Goal: Task Accomplishment & Management: Manage account settings

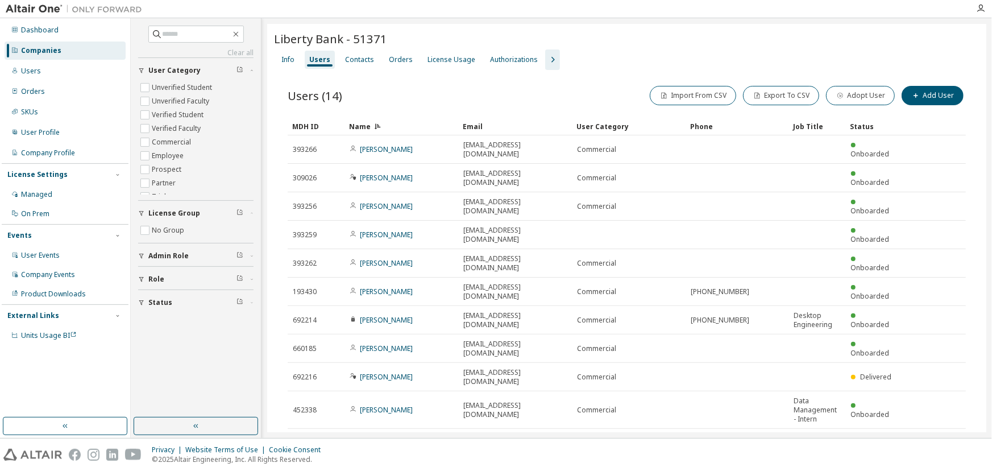
click at [47, 47] on div "Companies" at bounding box center [41, 50] width 40 height 9
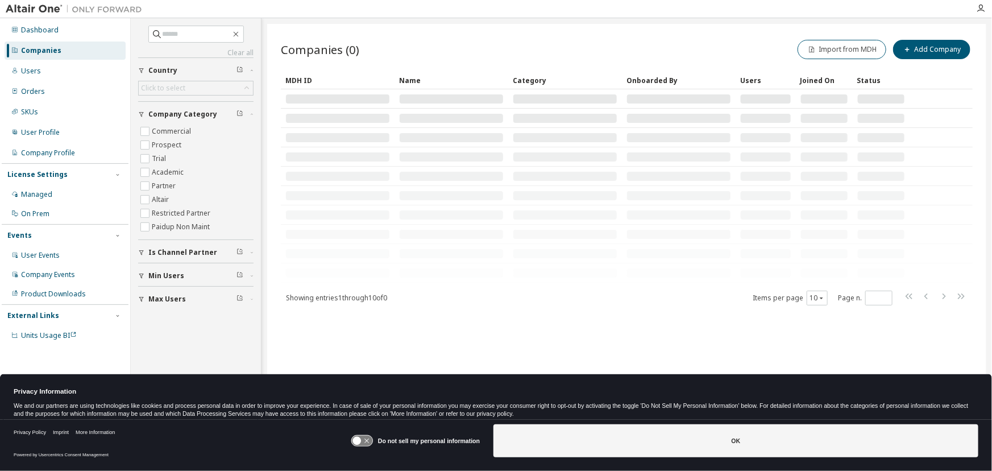
click at [358, 436] on icon at bounding box center [361, 440] width 21 height 11
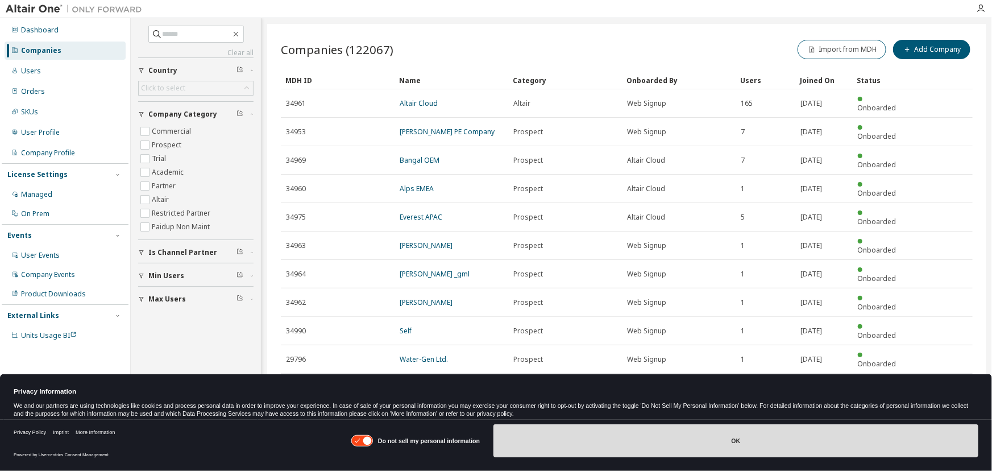
click at [556, 446] on button "OK" at bounding box center [735, 440] width 485 height 33
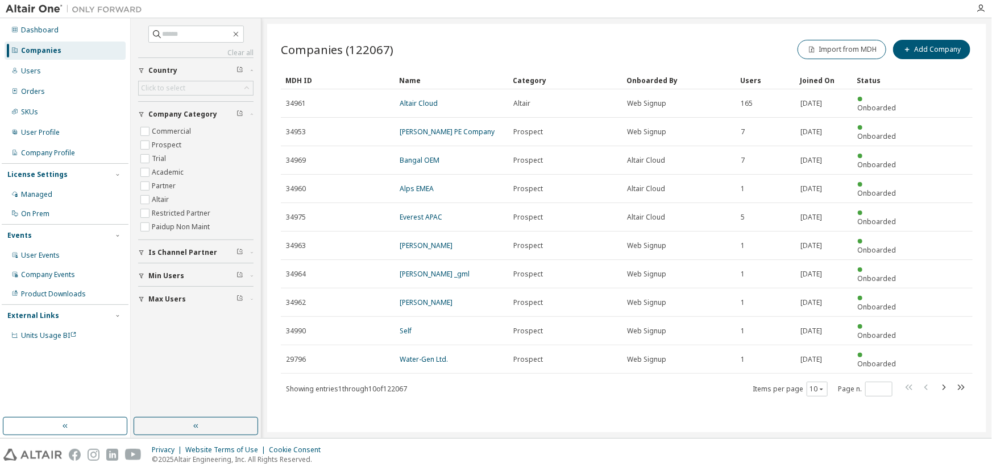
click at [34, 52] on div "Companies" at bounding box center [41, 50] width 40 height 9
click at [167, 34] on input "text" at bounding box center [197, 33] width 68 height 11
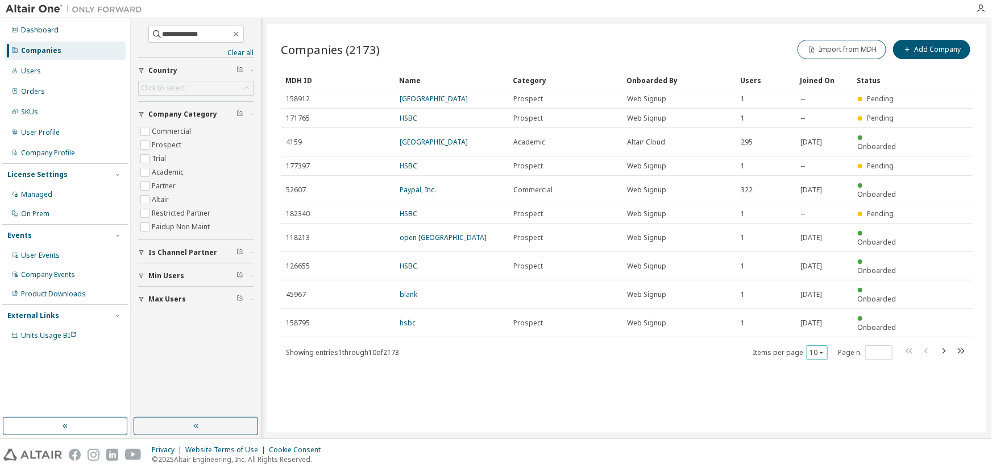
click at [820, 349] on icon "button" at bounding box center [821, 352] width 7 height 7
click at [822, 341] on div "30" at bounding box center [852, 340] width 91 height 14
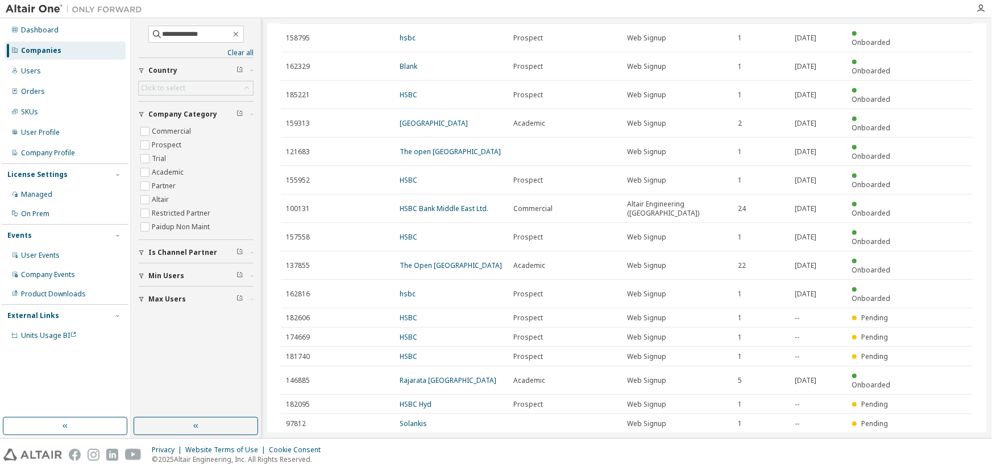
scroll to position [298, 0]
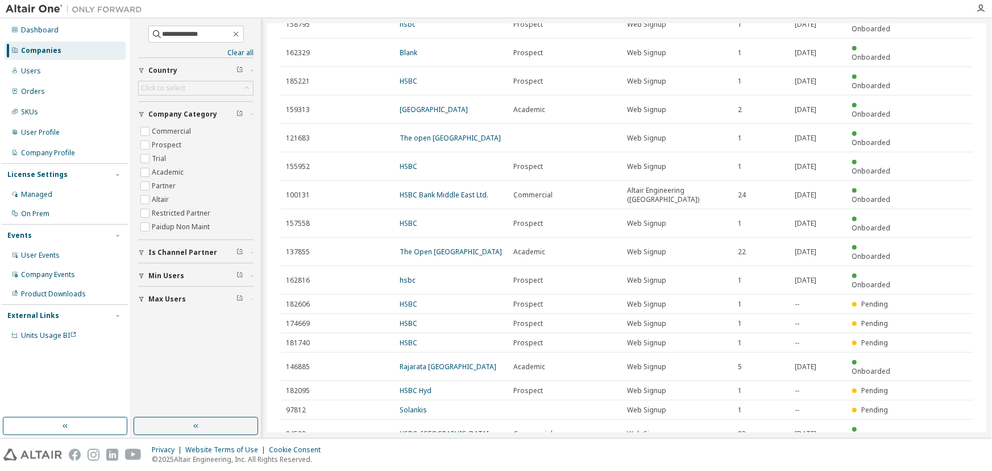
click at [817, 451] on div "50" at bounding box center [846, 450] width 91 height 14
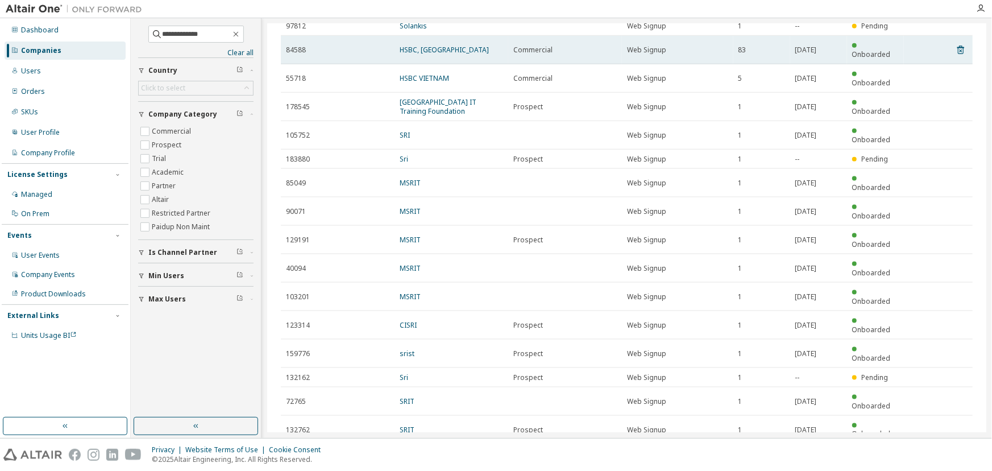
scroll to position [693, 0]
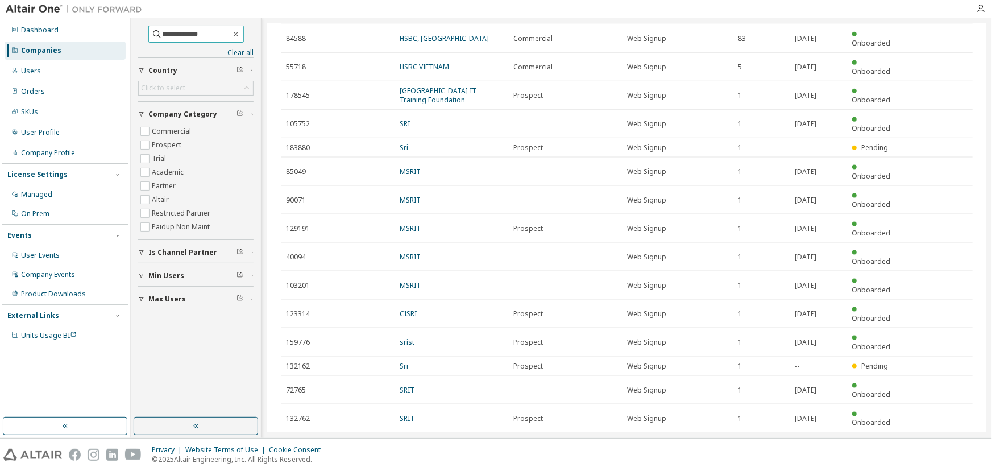
drag, startPoint x: 201, startPoint y: 34, endPoint x: 136, endPoint y: 27, distance: 65.7
click at [137, 27] on div "**********" at bounding box center [195, 218] width 127 height 396
type input "**********"
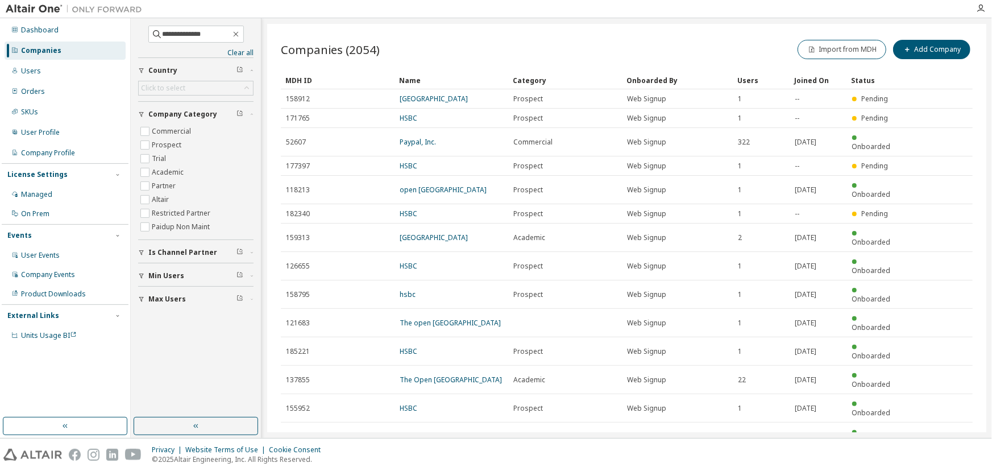
click at [487, 26] on div "Companies (2054) Import from MDH Add Company Clear Load Save Save As Field Oper…" at bounding box center [626, 228] width 719 height 408
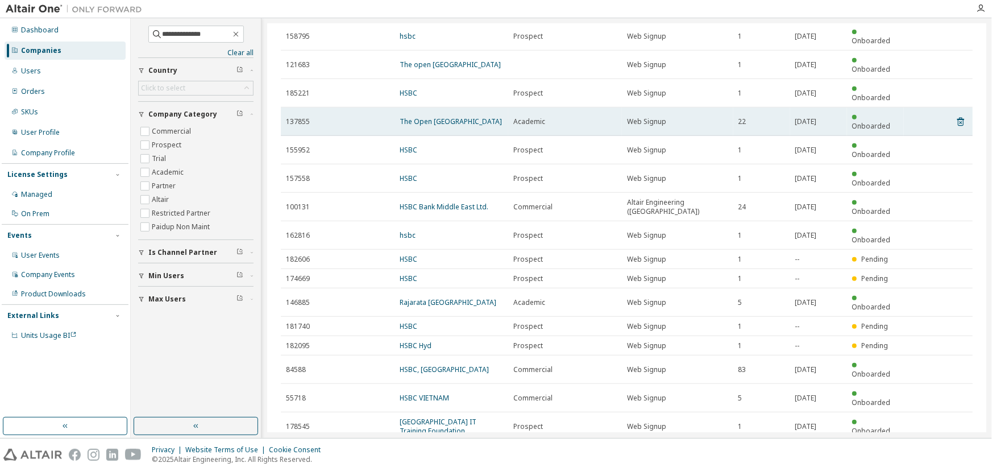
scroll to position [310, 0]
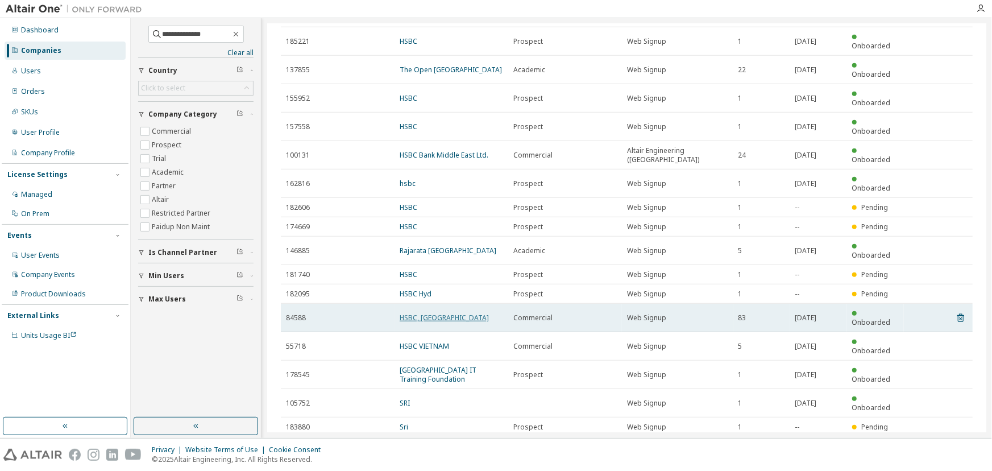
click at [409, 313] on link "HSBC, [GEOGRAPHIC_DATA]" at bounding box center [444, 318] width 89 height 10
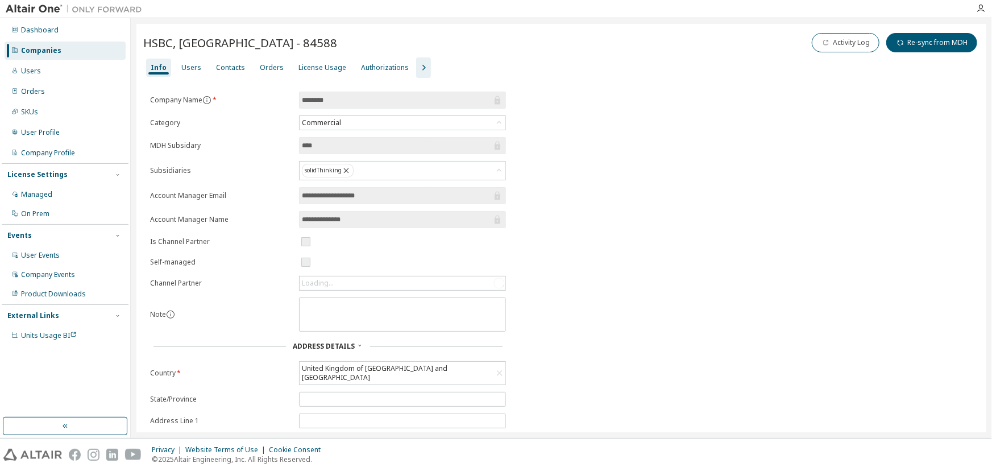
click at [417, 64] on icon "button" at bounding box center [424, 68] width 14 height 14
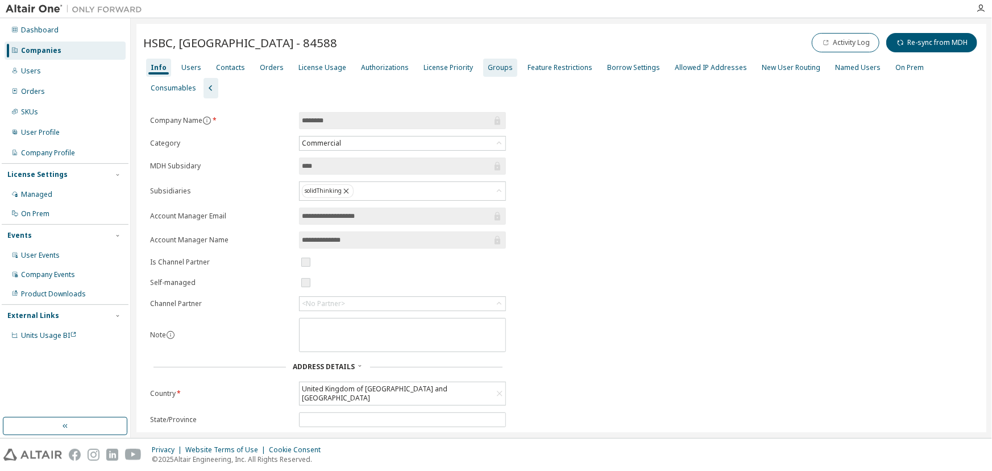
click at [493, 64] on div "Groups" at bounding box center [500, 67] width 25 height 9
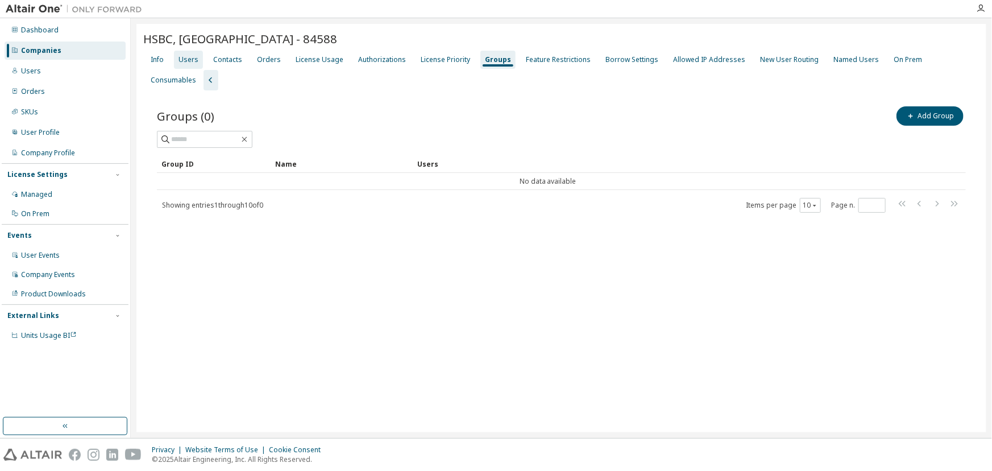
click at [189, 58] on div "Users" at bounding box center [188, 59] width 20 height 9
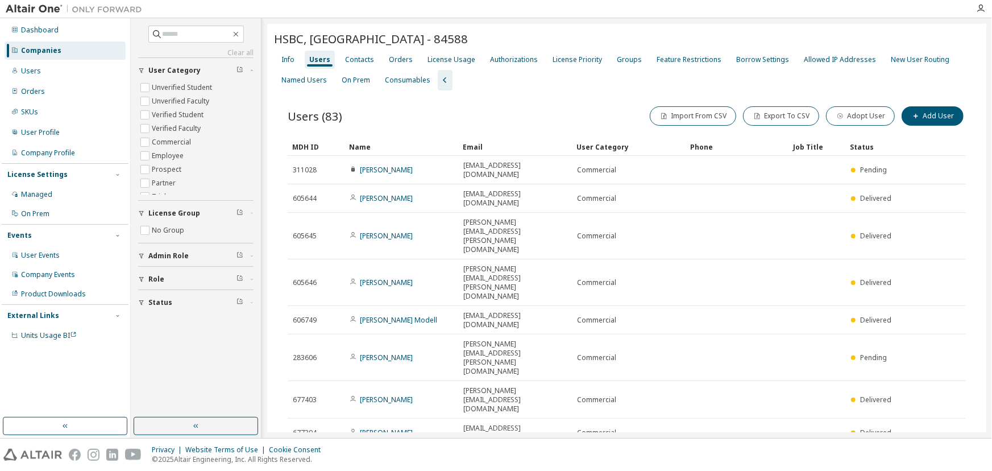
click at [812, 421] on div "50" at bounding box center [845, 421] width 91 height 14
click at [555, 56] on div "License Priority" at bounding box center [576, 59] width 49 height 9
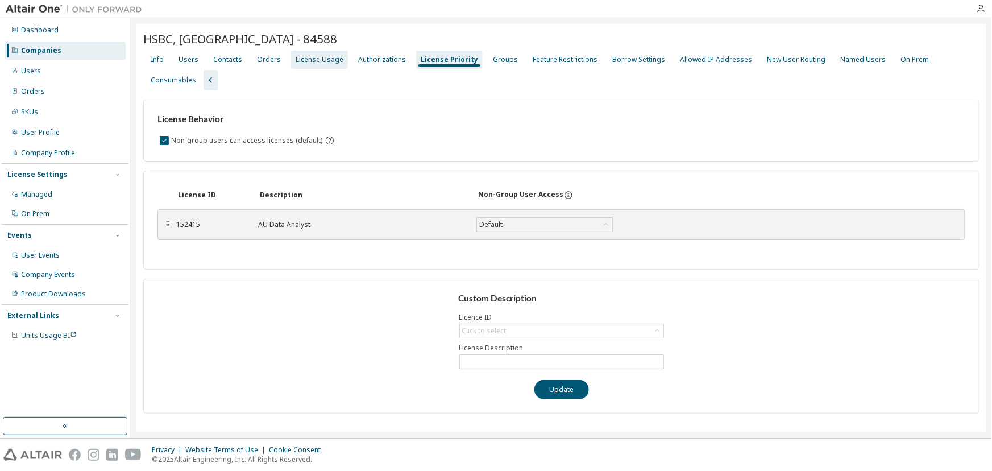
click at [313, 62] on div "License Usage" at bounding box center [320, 59] width 48 height 9
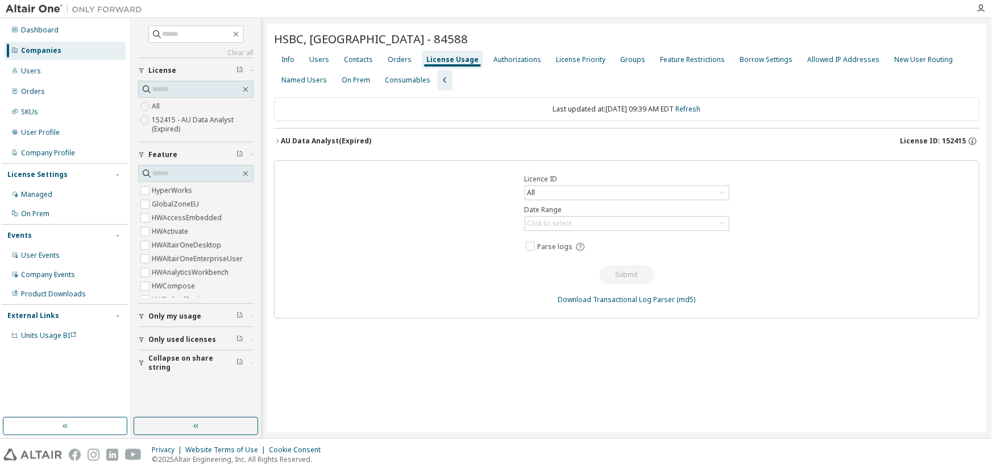
click at [275, 139] on icon "button" at bounding box center [277, 141] width 7 height 7
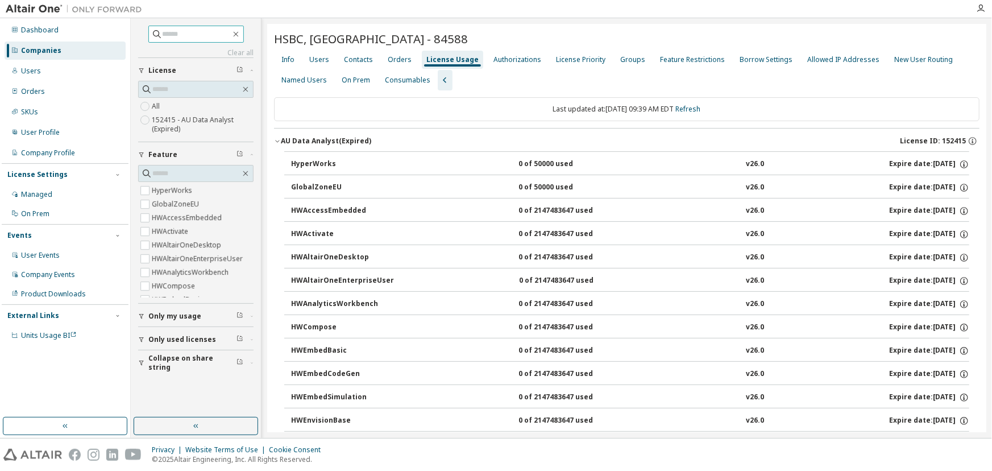
click at [168, 38] on input "text" at bounding box center [197, 33] width 68 height 11
type input "****"
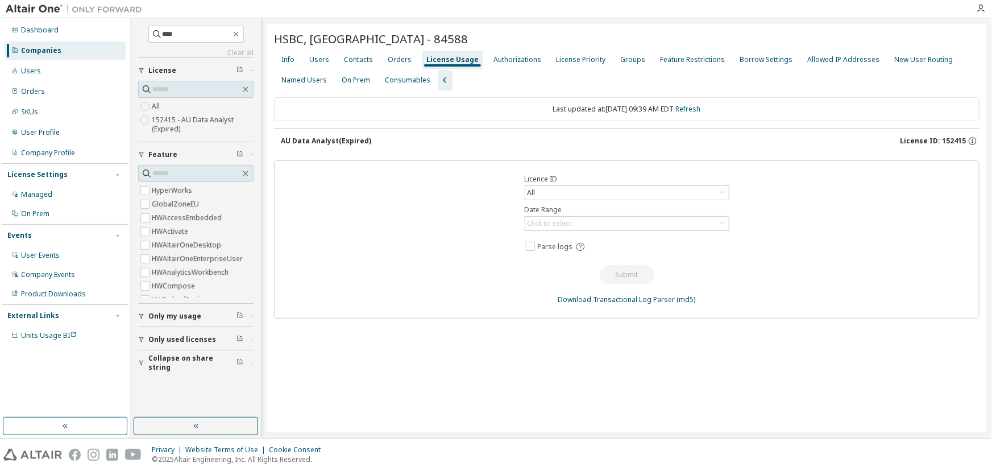
click at [323, 63] on div "Users" at bounding box center [319, 59] width 20 height 9
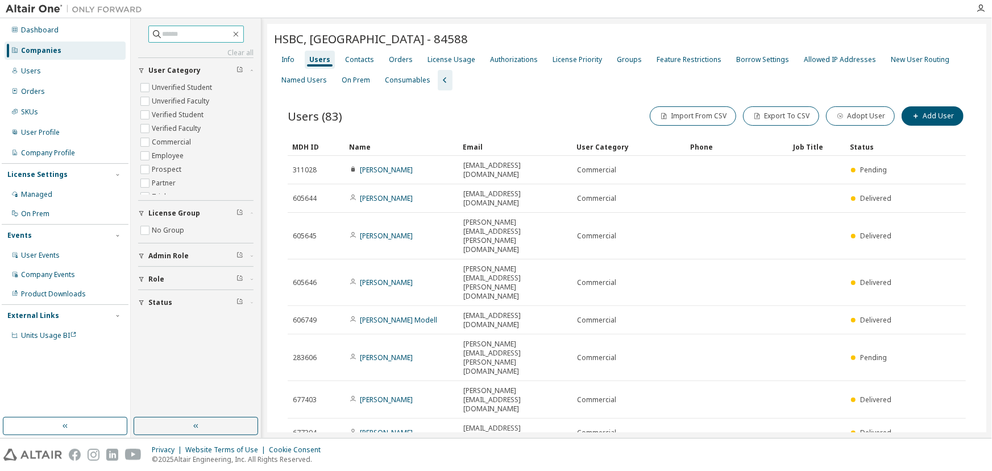
click at [165, 36] on input "text" at bounding box center [197, 33] width 68 height 11
type input "**********"
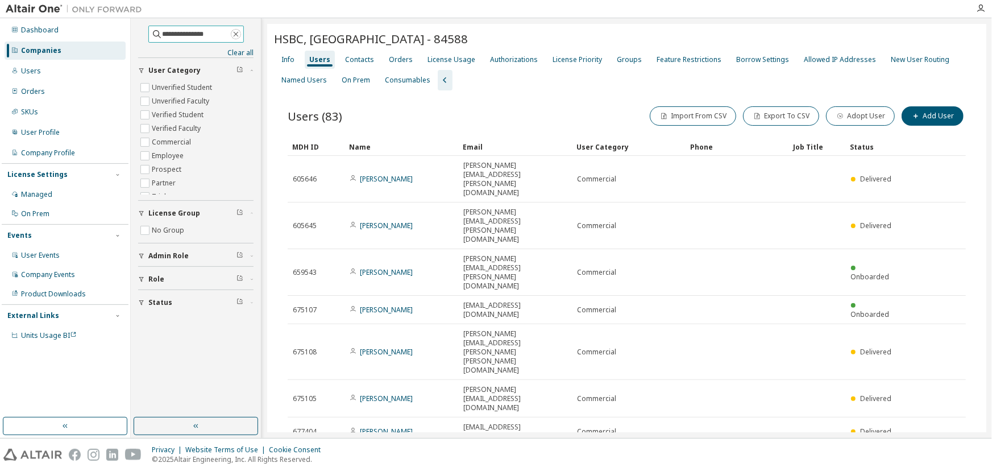
drag, startPoint x: 246, startPoint y: 35, endPoint x: 234, endPoint y: 38, distance: 12.3
click at [240, 35] on icon "button" at bounding box center [235, 34] width 9 height 9
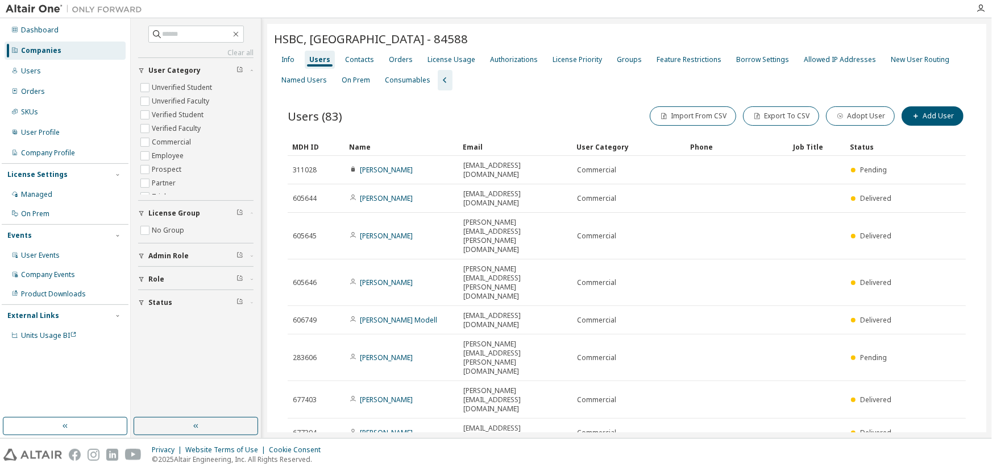
click at [33, 49] on div "Companies" at bounding box center [41, 50] width 40 height 9
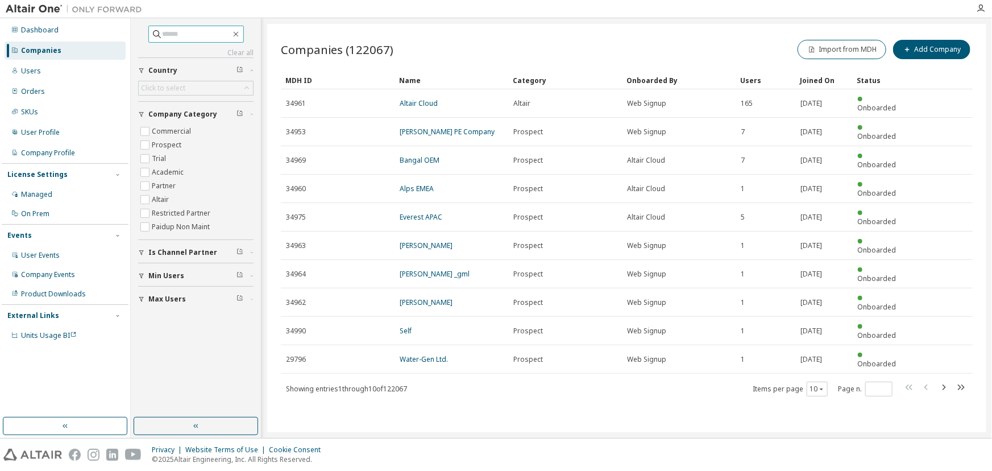
click at [163, 30] on input "text" at bounding box center [197, 33] width 68 height 11
type input "**********"
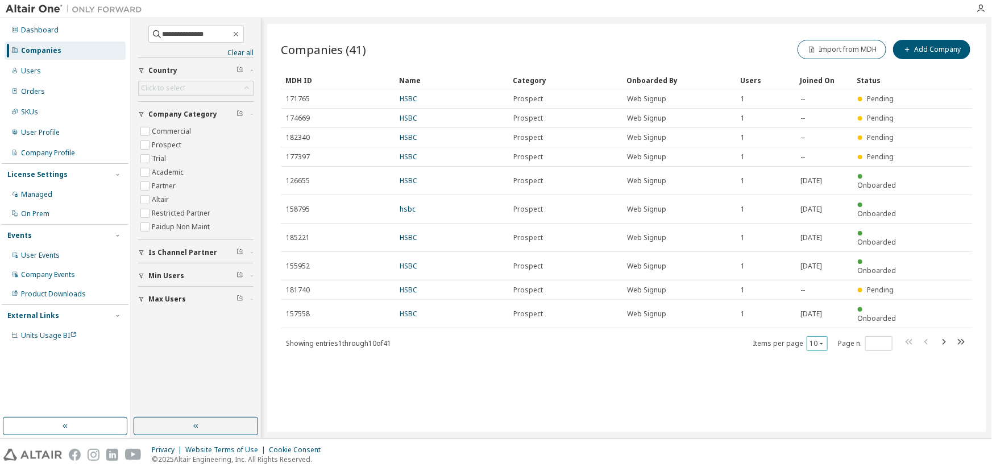
click at [823, 340] on icon "button" at bounding box center [821, 343] width 7 height 7
click at [822, 342] on div "30" at bounding box center [852, 340] width 91 height 14
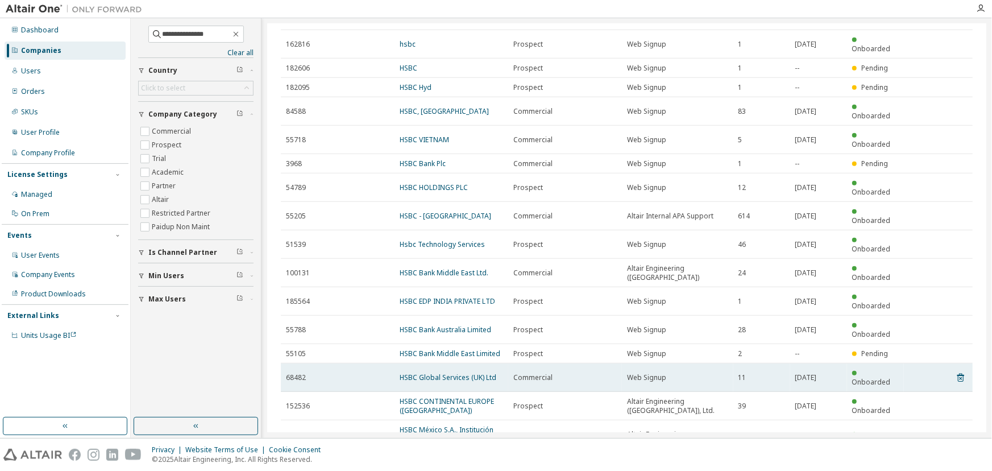
scroll to position [344, 0]
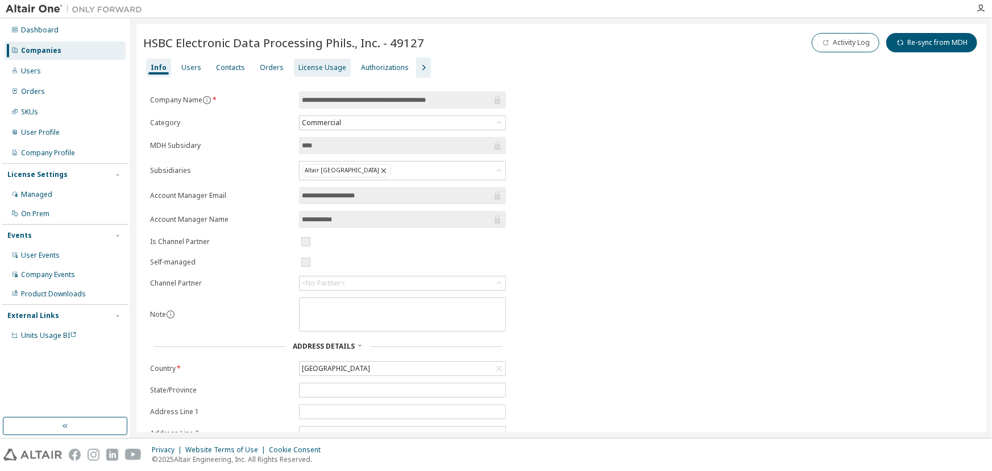
click at [298, 63] on div "License Usage" at bounding box center [322, 67] width 48 height 9
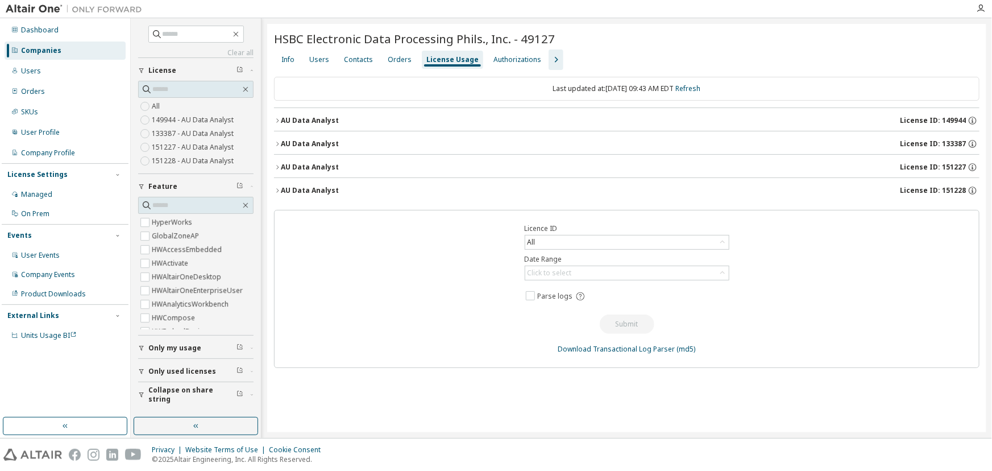
click at [276, 122] on icon "button" at bounding box center [277, 120] width 7 height 7
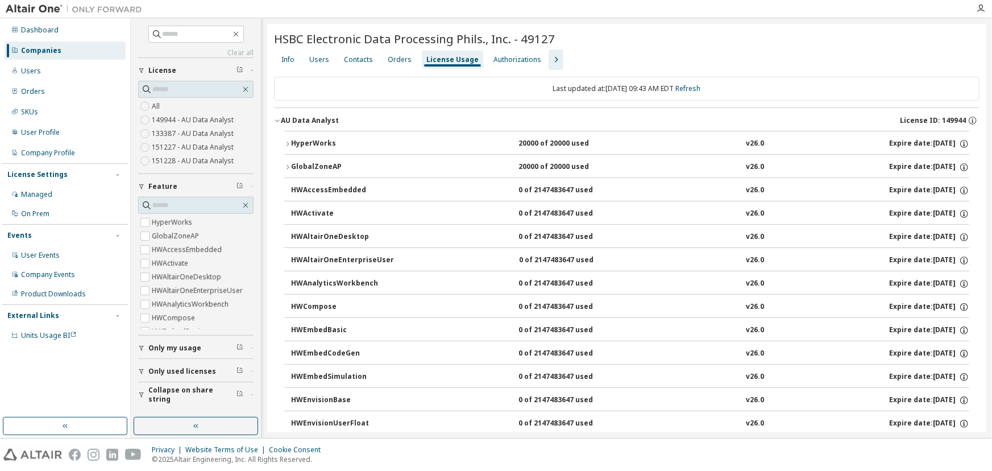
click at [276, 122] on icon "button" at bounding box center [277, 120] width 7 height 7
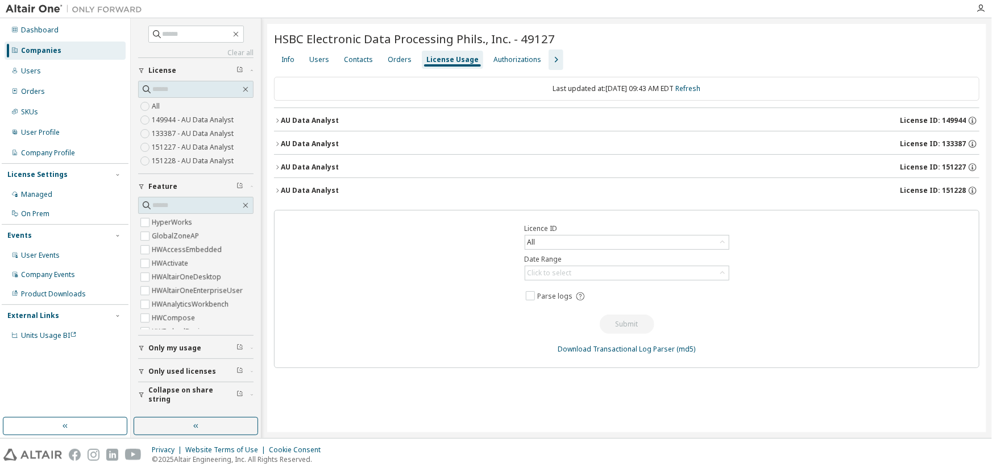
click at [276, 122] on icon "button" at bounding box center [277, 120] width 7 height 7
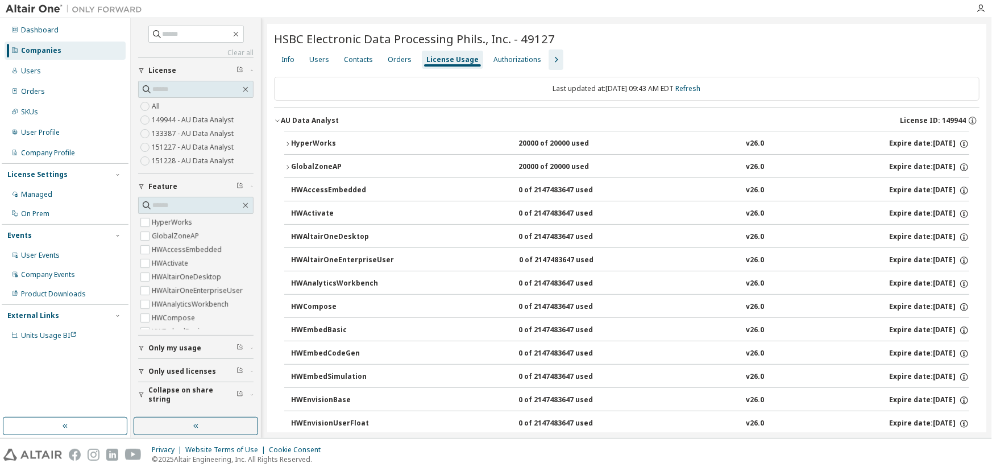
click at [278, 120] on icon "button" at bounding box center [277, 121] width 4 height 2
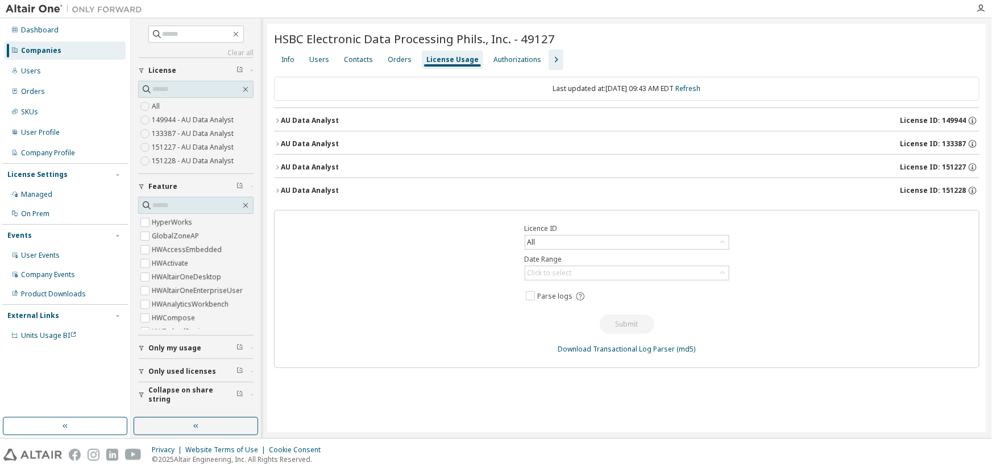
click at [278, 143] on icon "button" at bounding box center [277, 143] width 7 height 7
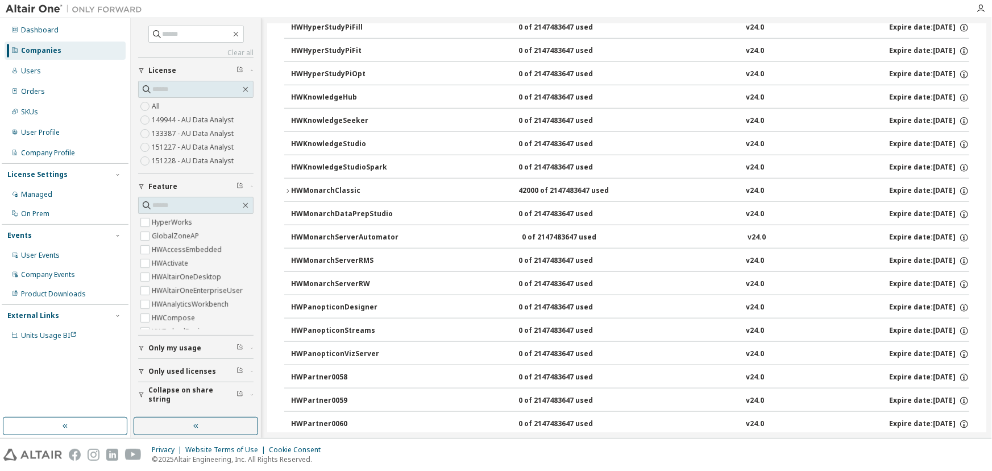
scroll to position [517, 0]
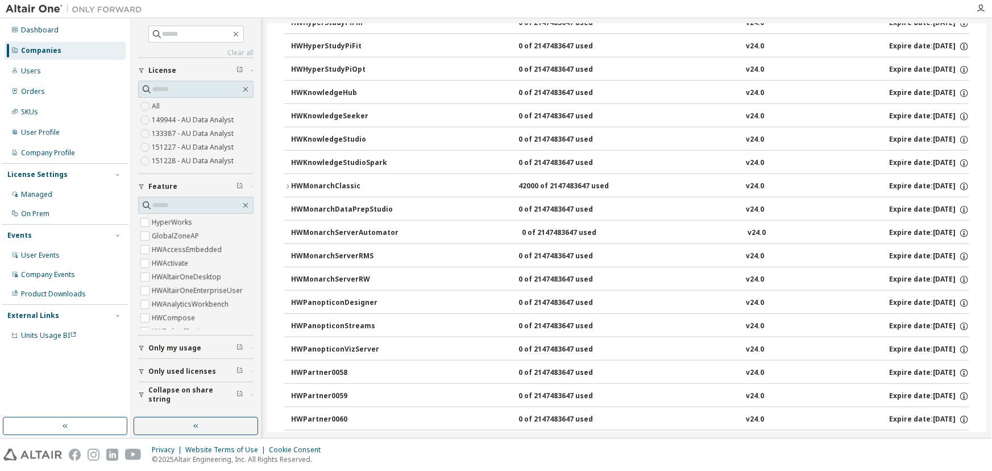
click at [288, 184] on icon "button" at bounding box center [287, 186] width 2 height 4
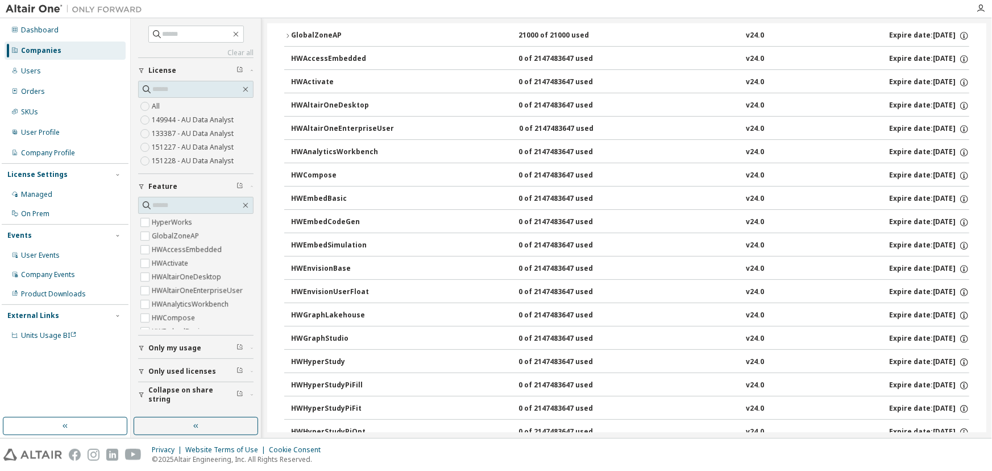
scroll to position [0, 0]
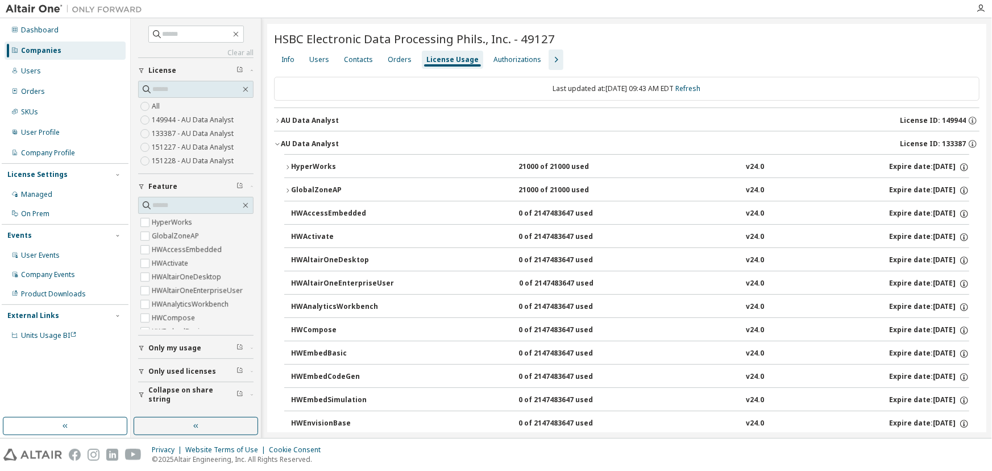
click at [278, 118] on icon "button" at bounding box center [277, 120] width 7 height 7
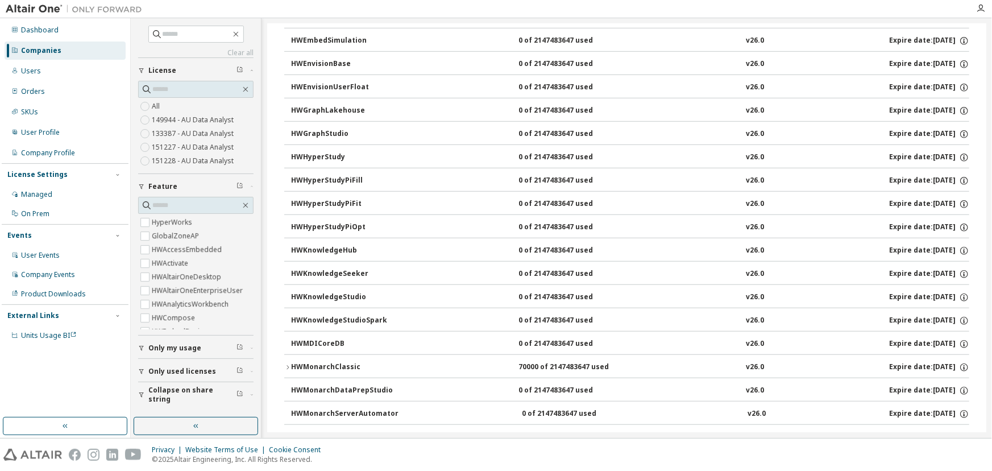
scroll to position [361, 0]
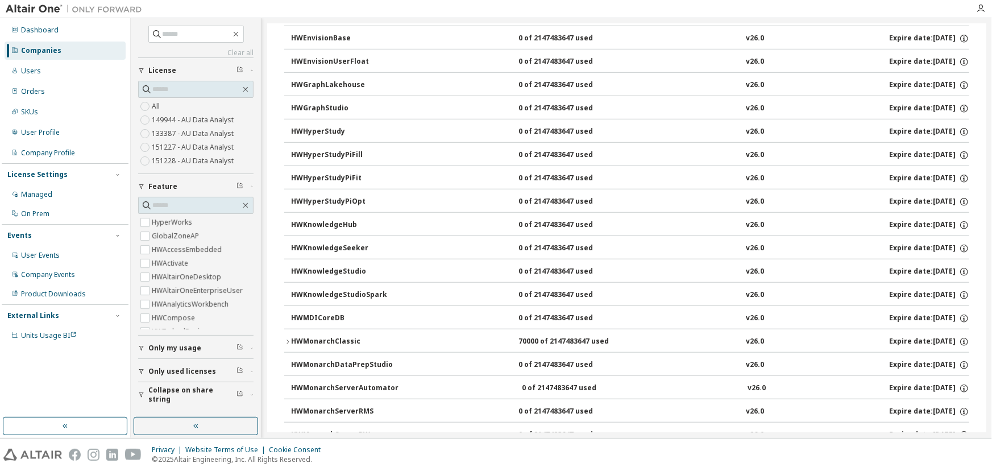
click at [286, 339] on icon "button" at bounding box center [287, 341] width 7 height 7
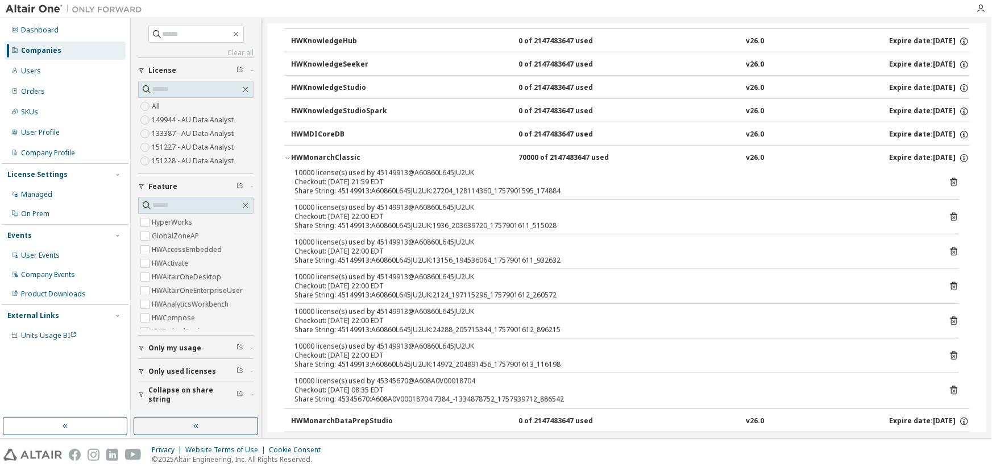
scroll to position [568, 0]
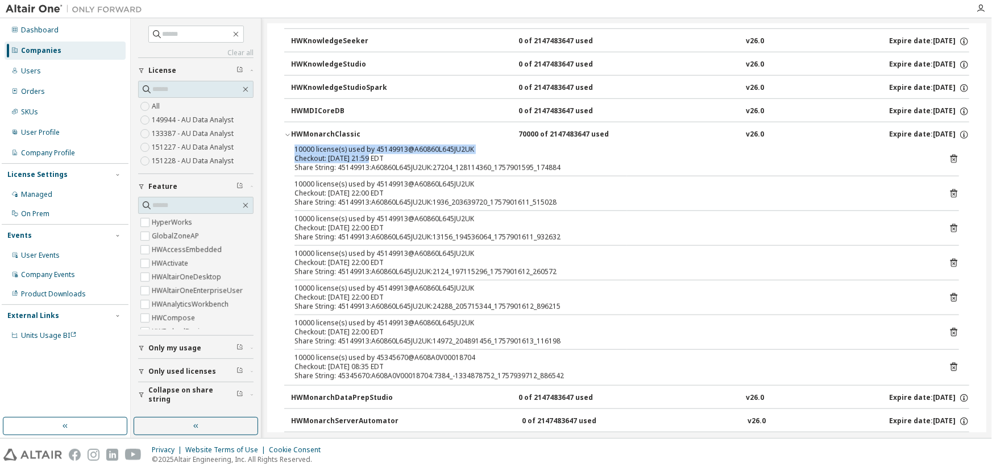
drag, startPoint x: 289, startPoint y: 150, endPoint x: 365, endPoint y: 157, distance: 75.9
click at [370, 155] on div "10000 license(s) used by 45149913@A60860L645JU2UK Checkout: 2025-09-14 21:59 ED…" at bounding box center [626, 265] width 685 height 240
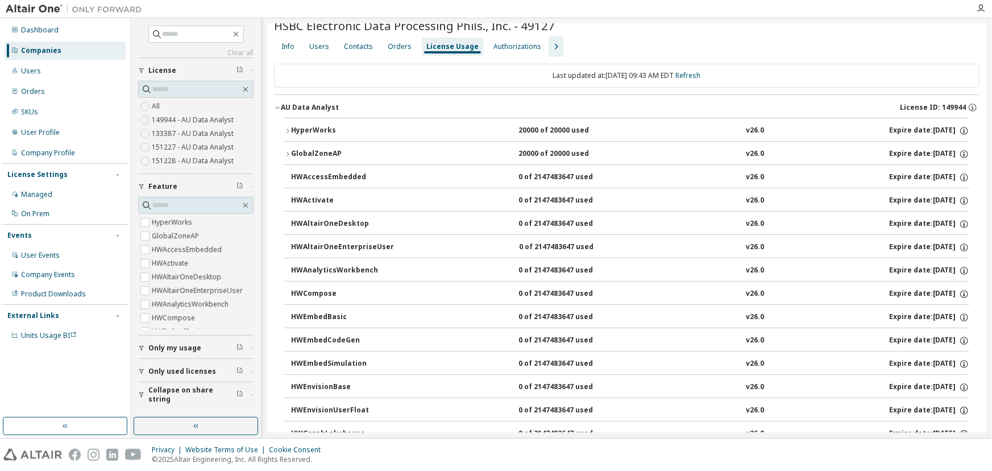
scroll to position [0, 0]
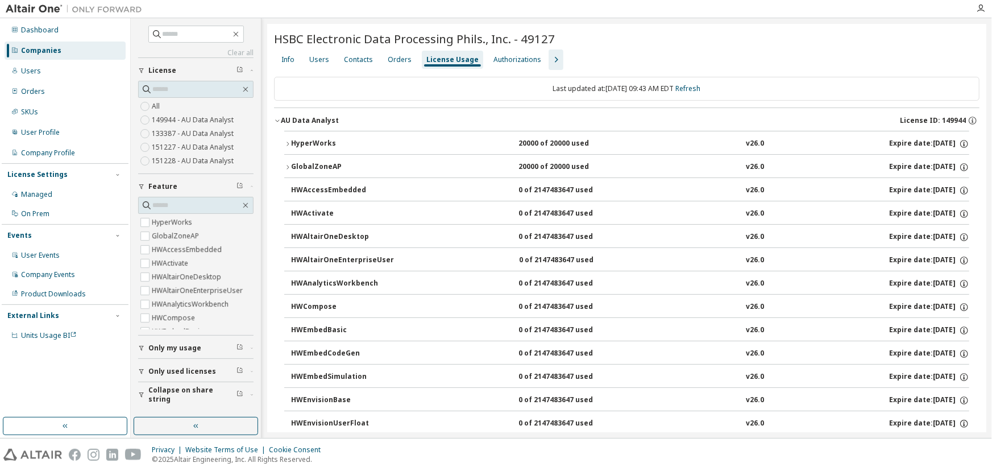
click at [276, 121] on icon "button" at bounding box center [277, 120] width 7 height 7
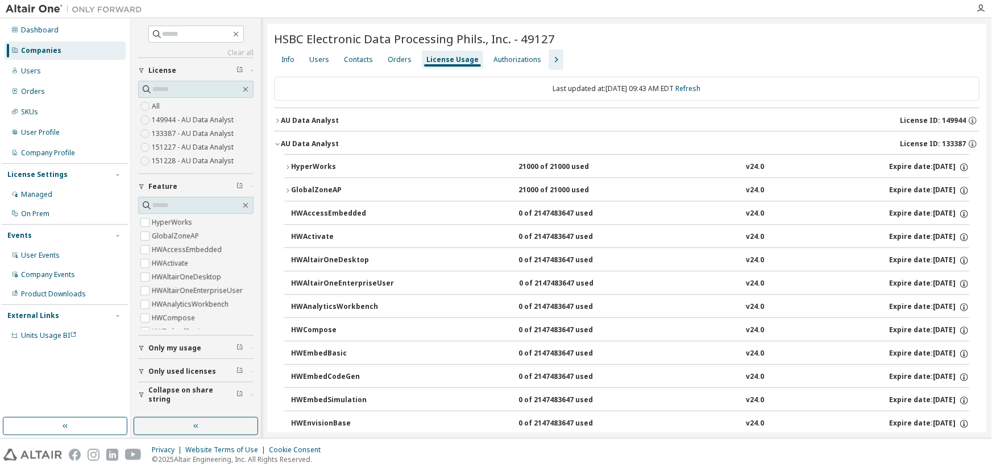
click at [280, 142] on icon "button" at bounding box center [277, 143] width 7 height 7
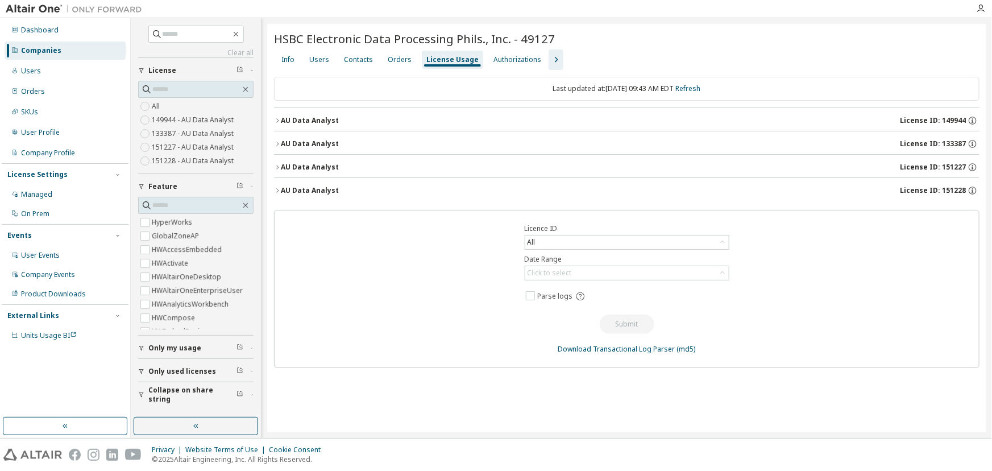
click at [275, 167] on icon "button" at bounding box center [277, 167] width 7 height 7
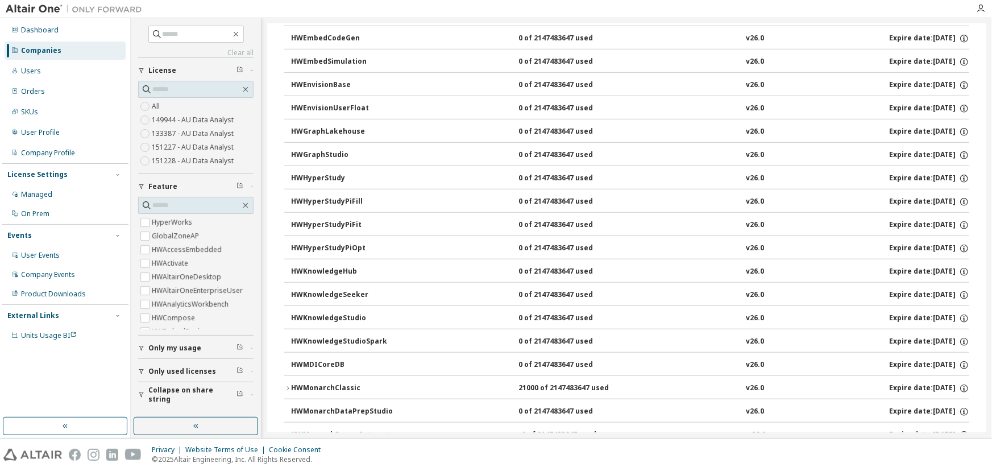
scroll to position [413, 0]
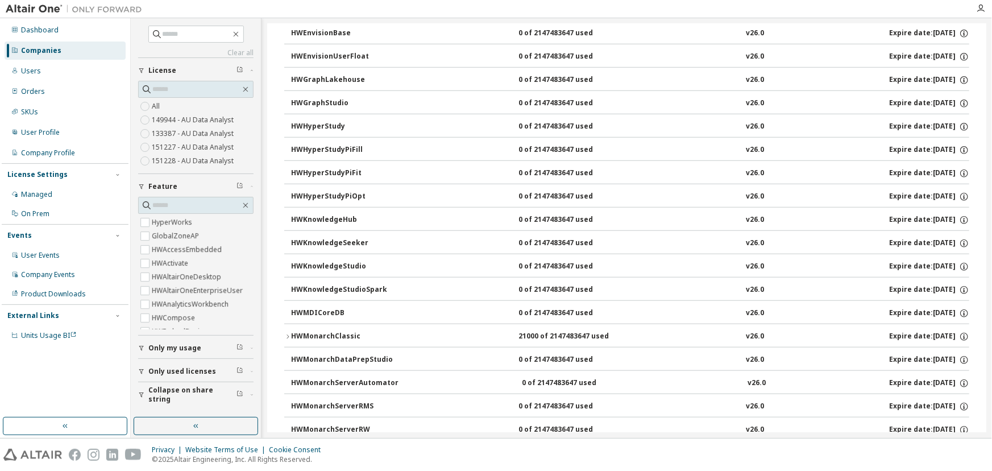
click at [288, 335] on icon "button" at bounding box center [287, 336] width 7 height 7
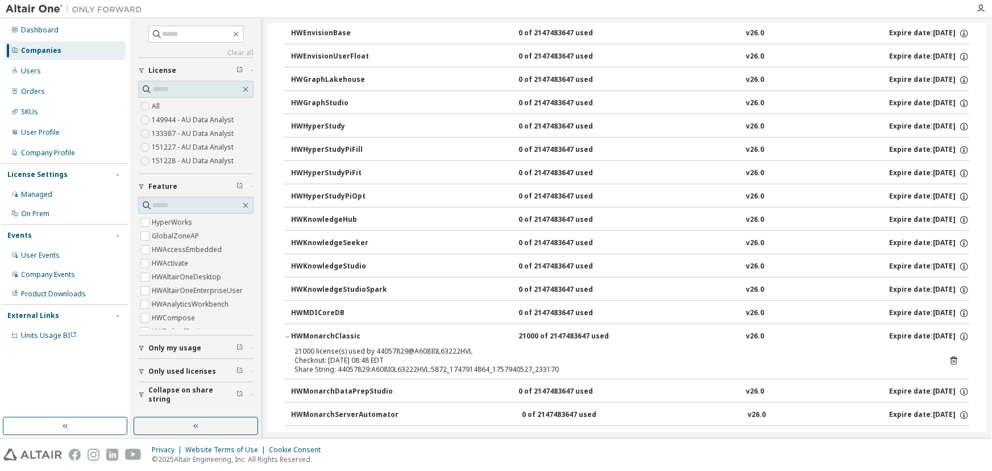
click at [288, 336] on icon "button" at bounding box center [287, 337] width 4 height 2
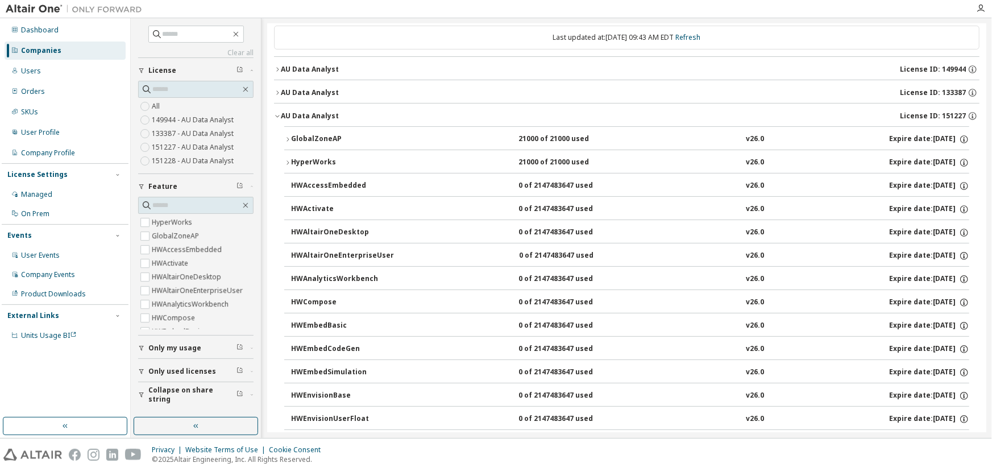
scroll to position [0, 0]
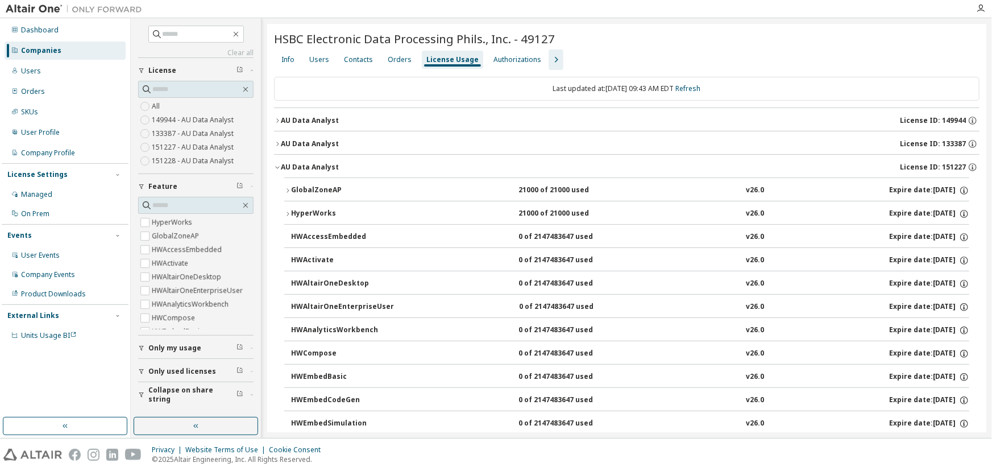
click at [274, 166] on icon "button" at bounding box center [277, 167] width 7 height 7
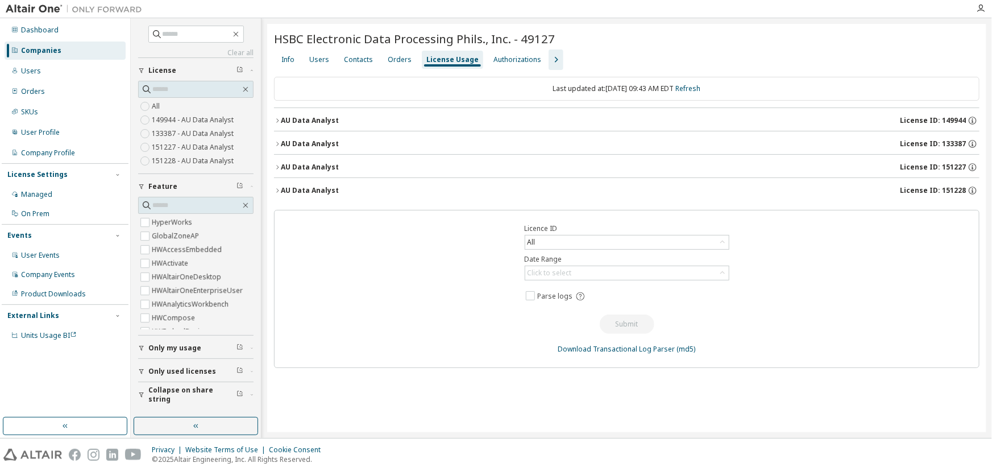
click at [276, 189] on icon "button" at bounding box center [277, 190] width 7 height 7
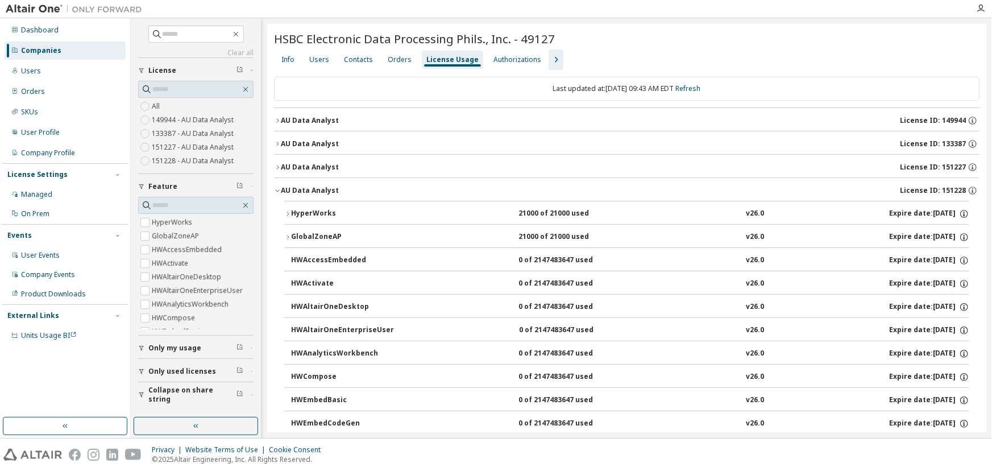
click at [276, 189] on icon "button" at bounding box center [277, 190] width 7 height 7
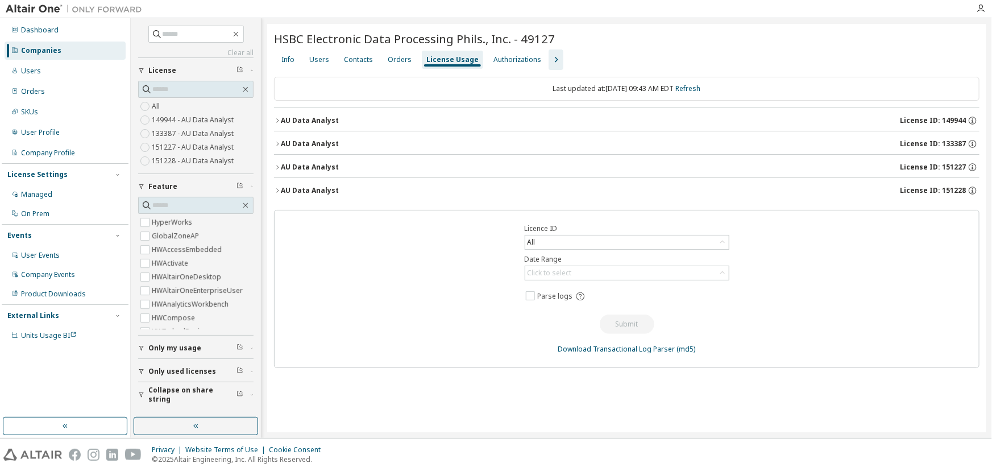
click at [549, 57] on icon "button" at bounding box center [556, 60] width 14 height 14
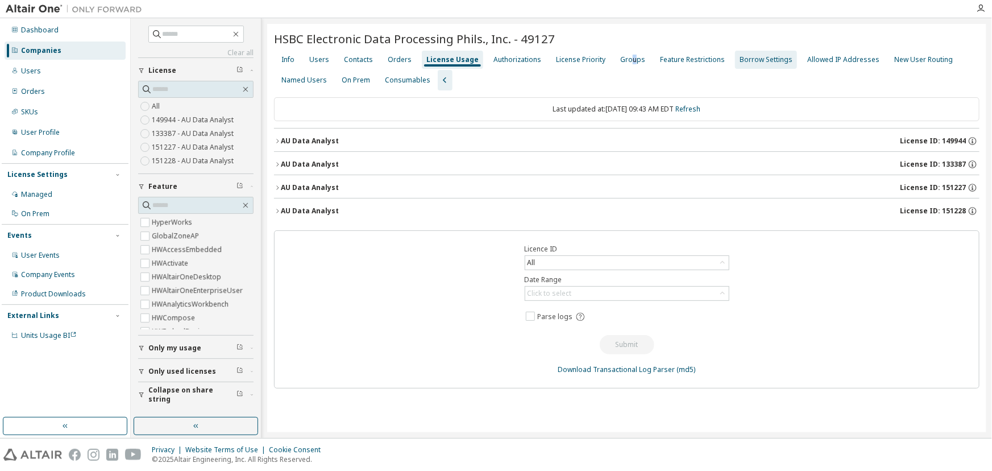
click at [624, 60] on div "Groups" at bounding box center [632, 59] width 25 height 9
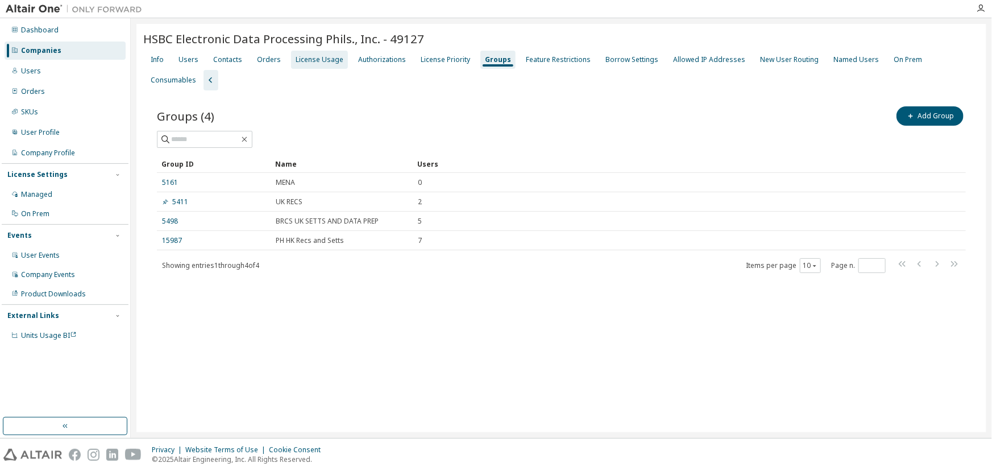
click at [301, 62] on div "License Usage" at bounding box center [320, 59] width 48 height 9
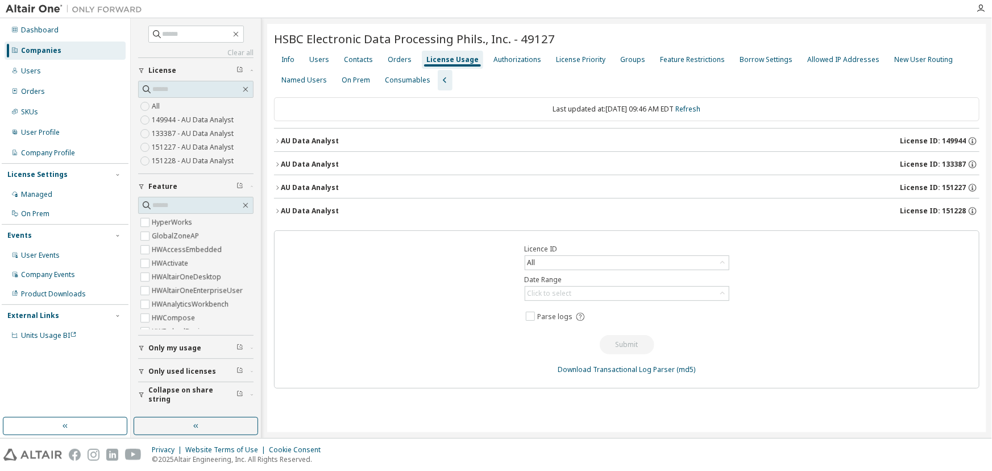
click at [278, 165] on icon "button" at bounding box center [277, 164] width 2 height 4
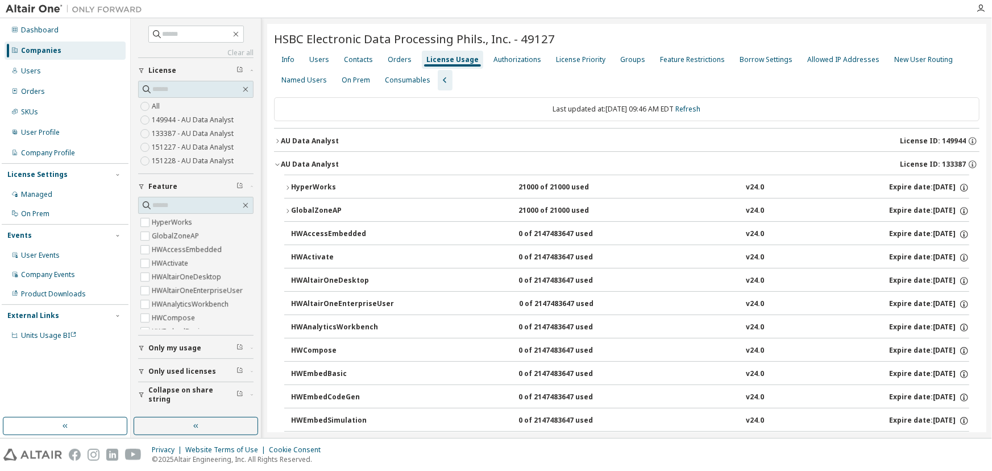
click at [277, 141] on icon "button" at bounding box center [277, 141] width 7 height 7
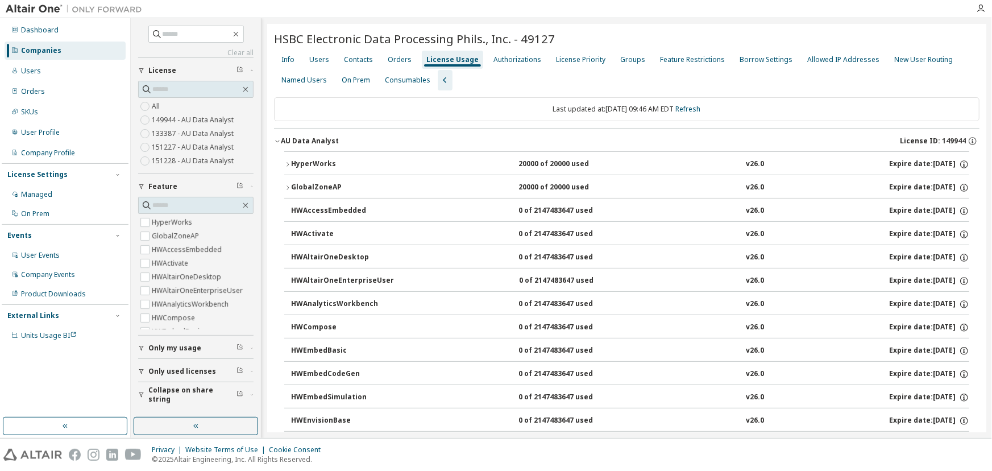
click at [277, 138] on span "button" at bounding box center [277, 141] width 7 height 7
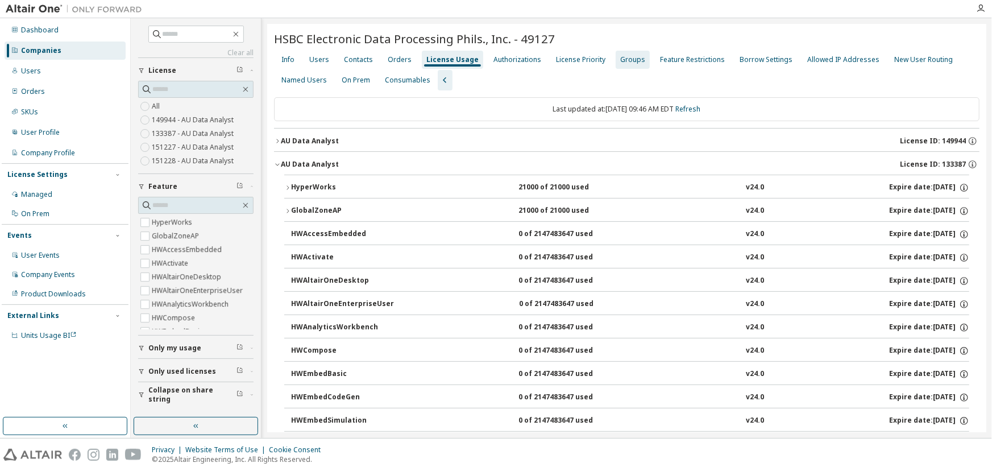
click at [620, 60] on div "Groups" at bounding box center [632, 59] width 25 height 9
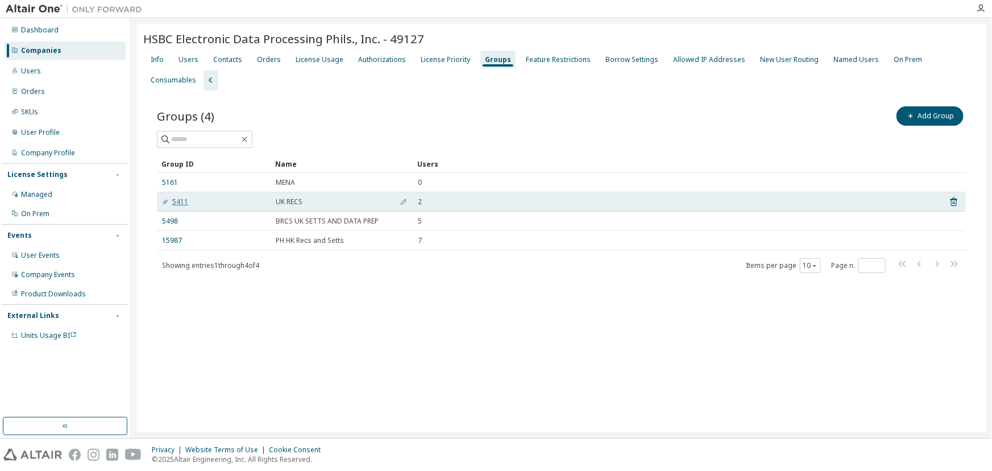
click at [182, 197] on link "5411" at bounding box center [175, 201] width 26 height 9
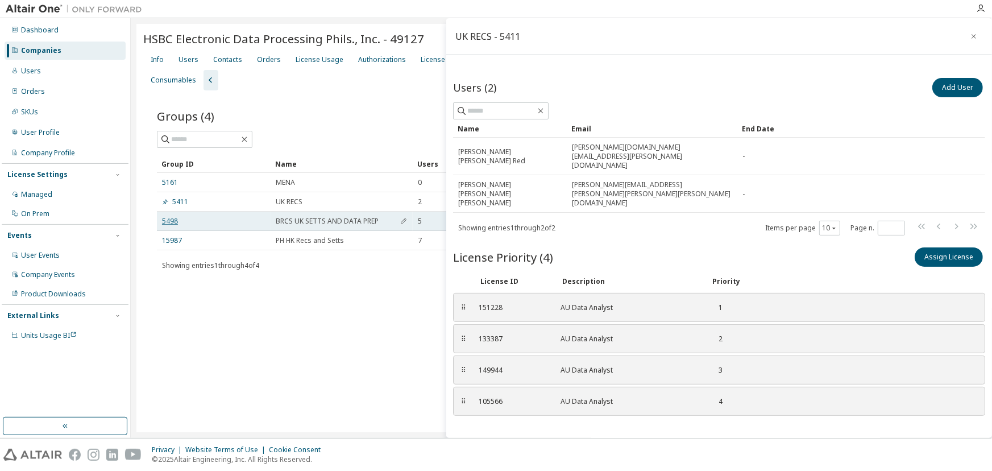
click at [165, 217] on link "5498" at bounding box center [170, 221] width 16 height 9
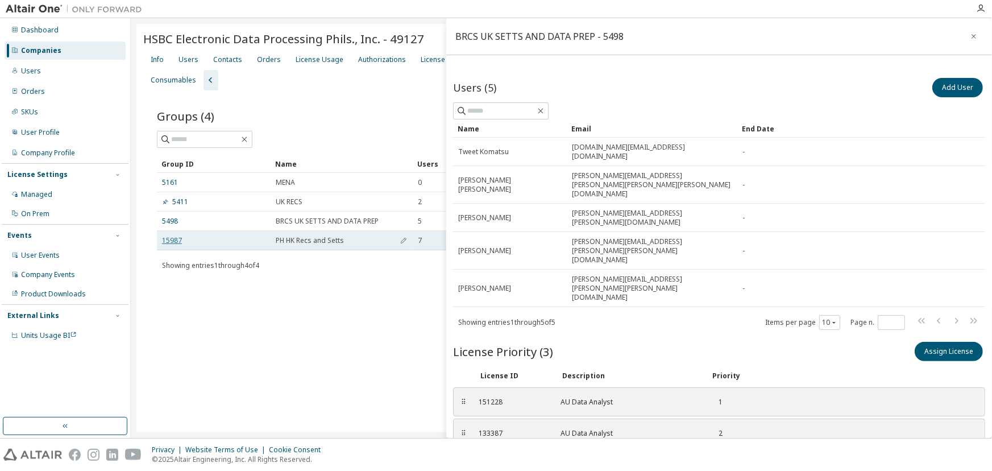
click at [176, 236] on link "15987" at bounding box center [172, 240] width 20 height 9
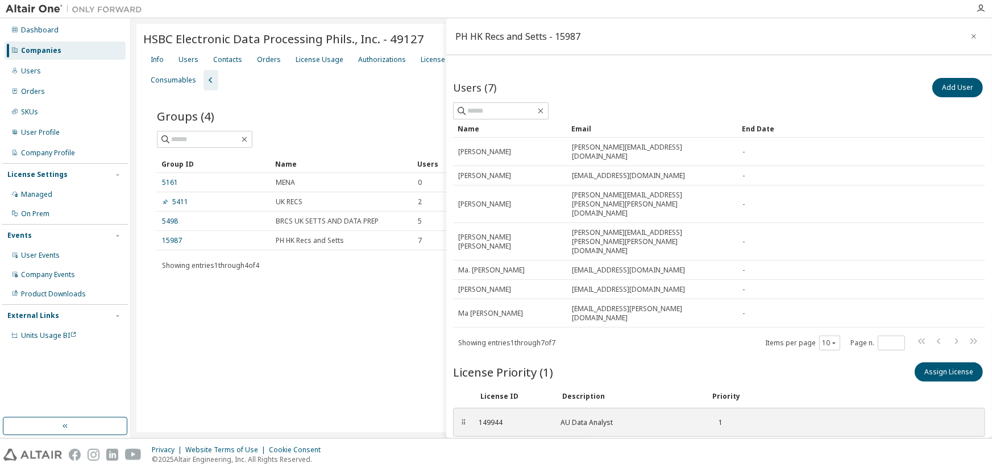
click at [274, 351] on div "HSBC Electronic Data Processing Phils., Inc. - 49127 Clear Load Save Save As Fi…" at bounding box center [561, 228] width 850 height 408
click at [970, 38] on icon "button" at bounding box center [974, 36] width 8 height 9
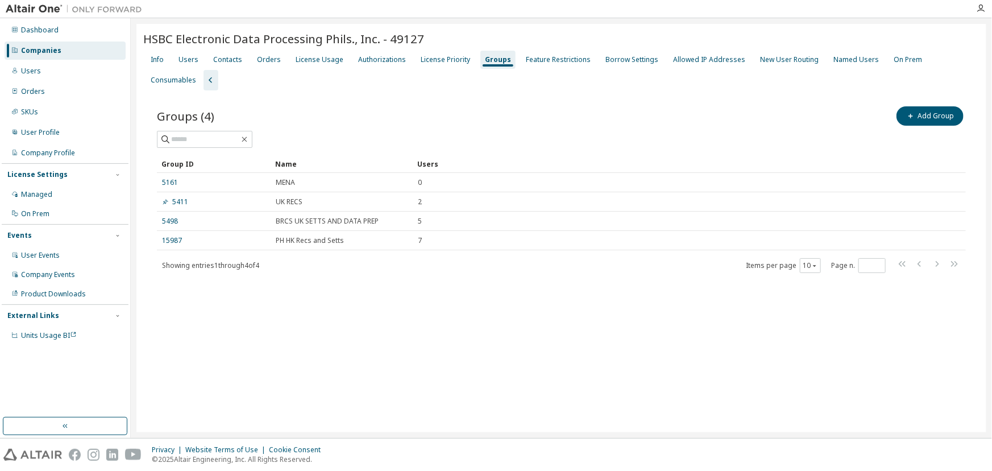
click at [204, 76] on icon "button" at bounding box center [211, 80] width 14 height 14
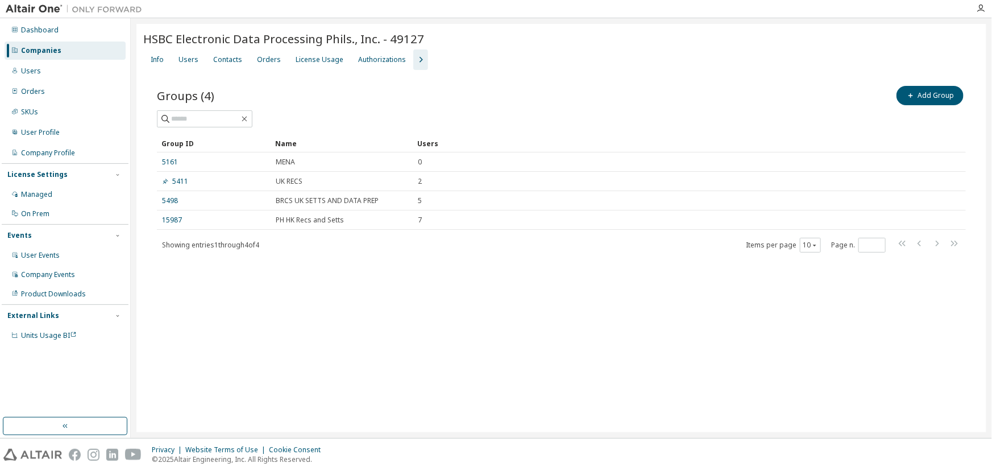
click at [49, 51] on div "Companies" at bounding box center [41, 50] width 40 height 9
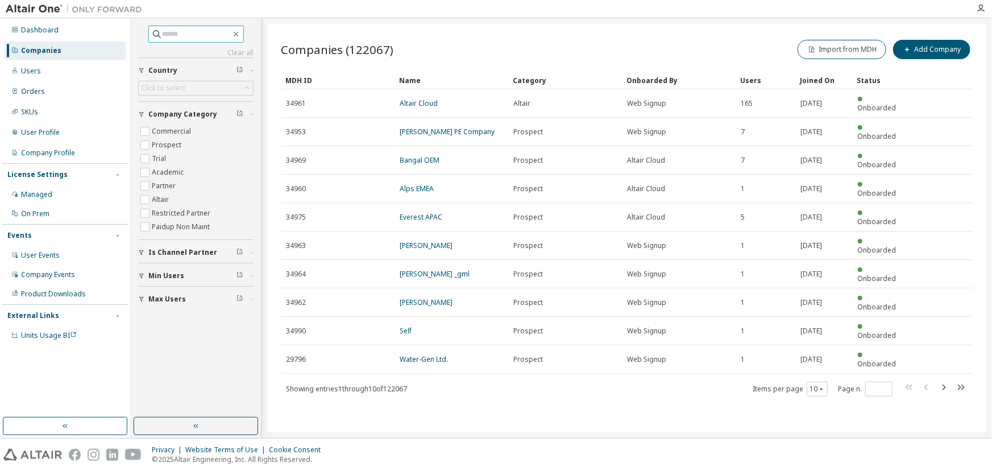
click at [163, 31] on input "text" at bounding box center [197, 33] width 68 height 11
click at [163, 31] on input "*" at bounding box center [197, 33] width 68 height 11
type input "*"
type input "**********"
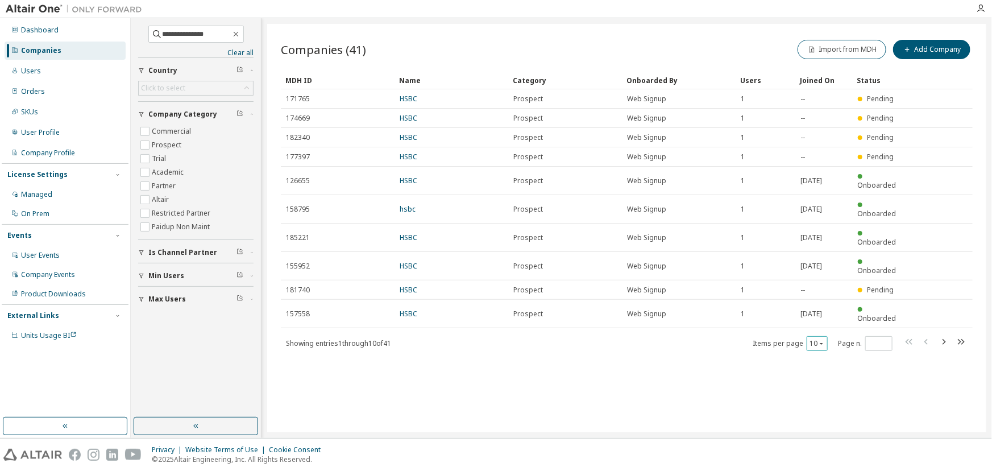
click at [823, 336] on div "10" at bounding box center [816, 343] width 21 height 15
click at [821, 340] on icon "button" at bounding box center [821, 343] width 7 height 7
click at [830, 350] on div "50" at bounding box center [852, 354] width 91 height 14
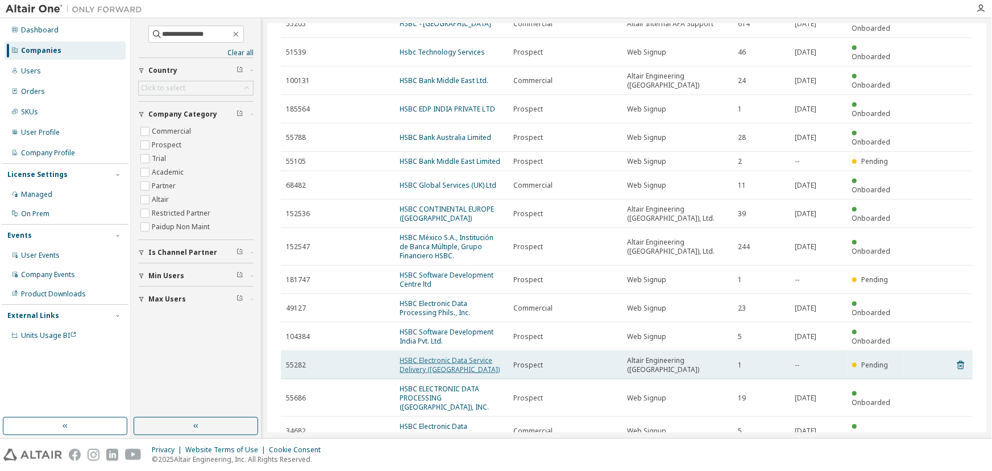
scroll to position [568, 0]
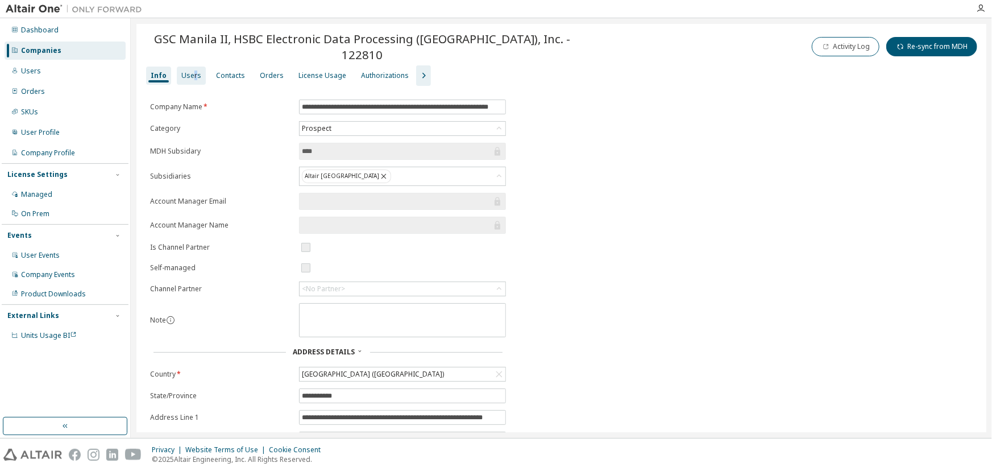
click at [193, 71] on div "Users" at bounding box center [191, 75] width 20 height 9
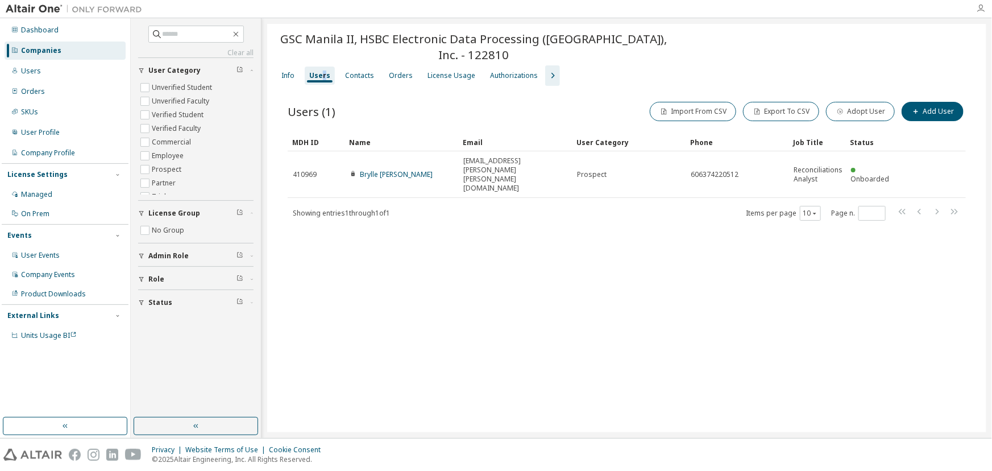
click at [983, 7] on icon "button" at bounding box center [980, 8] width 9 height 9
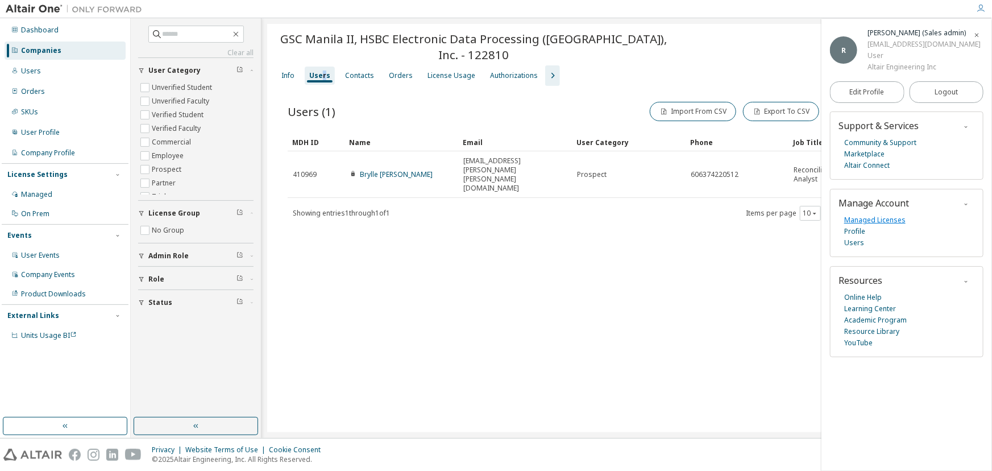
click at [895, 221] on link "Managed Licenses" at bounding box center [874, 219] width 61 height 11
click at [979, 35] on icon "button" at bounding box center [976, 35] width 7 height 7
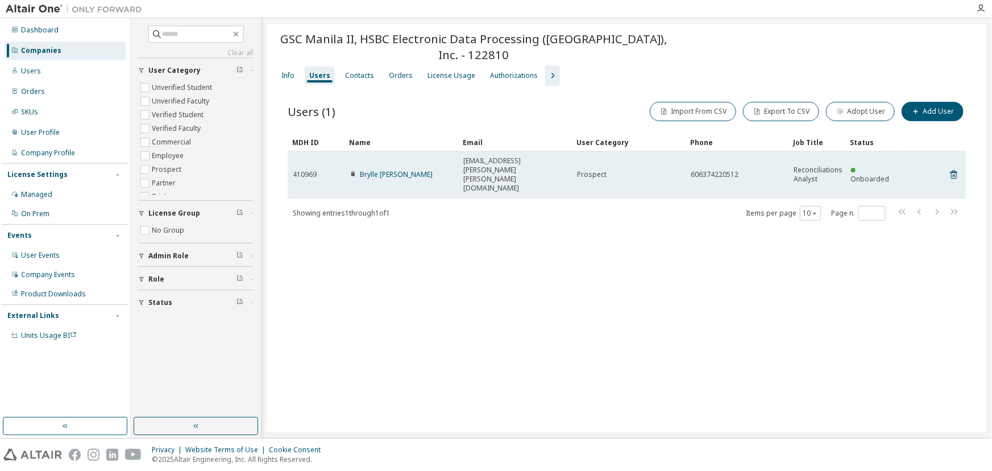
click at [476, 166] on span "[EMAIL_ADDRESS][PERSON_NAME][PERSON_NAME][DOMAIN_NAME]" at bounding box center [514, 174] width 103 height 36
drag, startPoint x: 567, startPoint y: 163, endPoint x: 461, endPoint y: 170, distance: 105.4
click at [461, 170] on td "[EMAIL_ADDRESS][PERSON_NAME][PERSON_NAME][DOMAIN_NAME]" at bounding box center [515, 174] width 114 height 47
copy span "[EMAIL_ADDRESS][PERSON_NAME][PERSON_NAME][DOMAIN_NAME]"
click at [392, 169] on link "Brylle [PERSON_NAME]" at bounding box center [396, 174] width 73 height 10
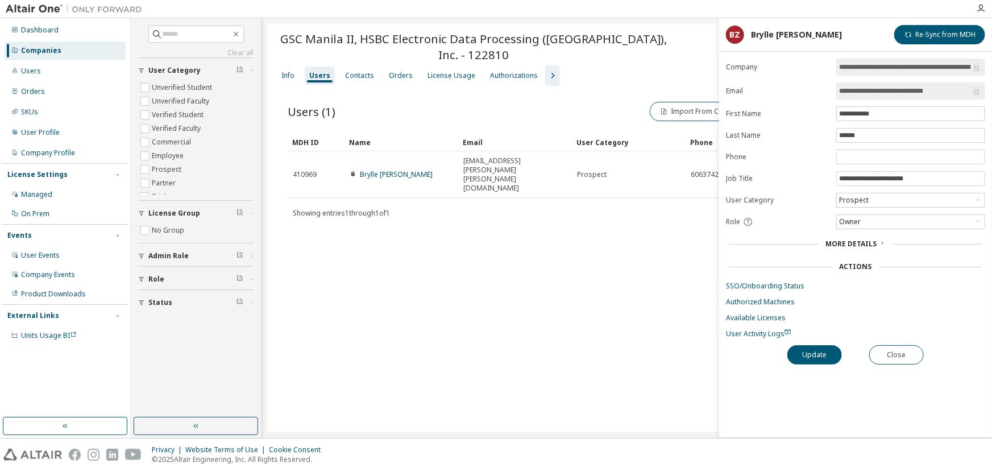
click at [863, 93] on input "**********" at bounding box center [905, 90] width 132 height 11
click at [454, 76] on div "License Usage" at bounding box center [451, 75] width 48 height 9
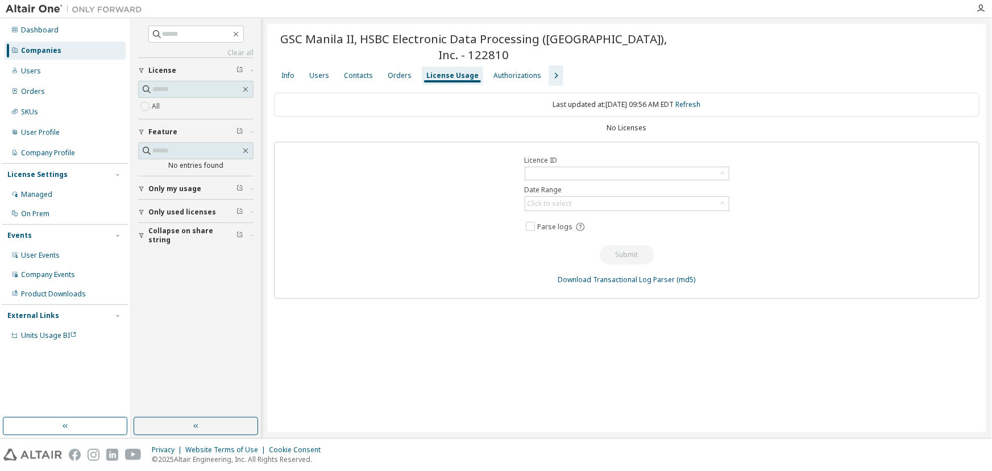
click at [51, 51] on div "Companies" at bounding box center [41, 50] width 40 height 9
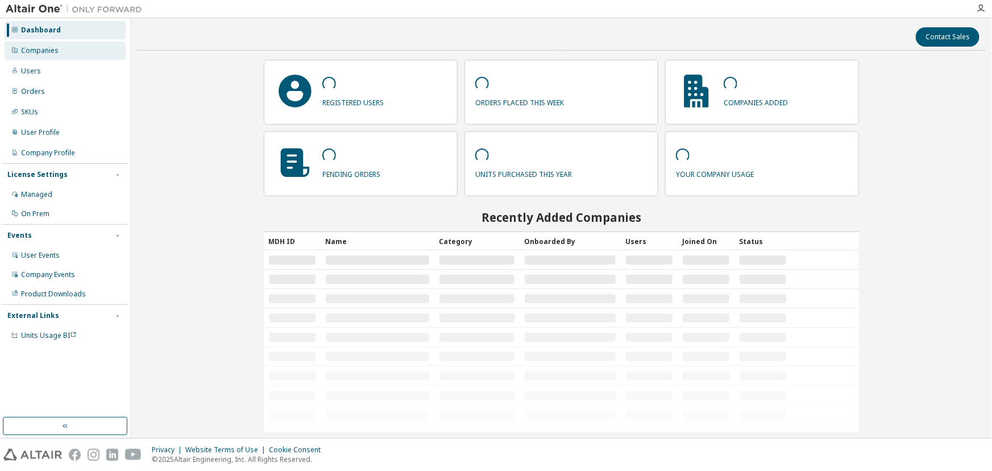
click at [51, 47] on div "Companies" at bounding box center [40, 50] width 38 height 9
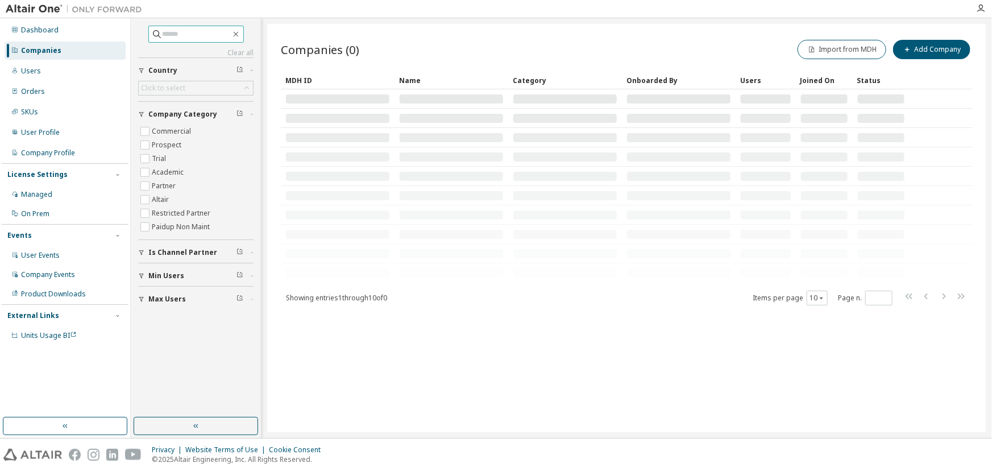
click at [180, 34] on input "text" at bounding box center [197, 33] width 68 height 11
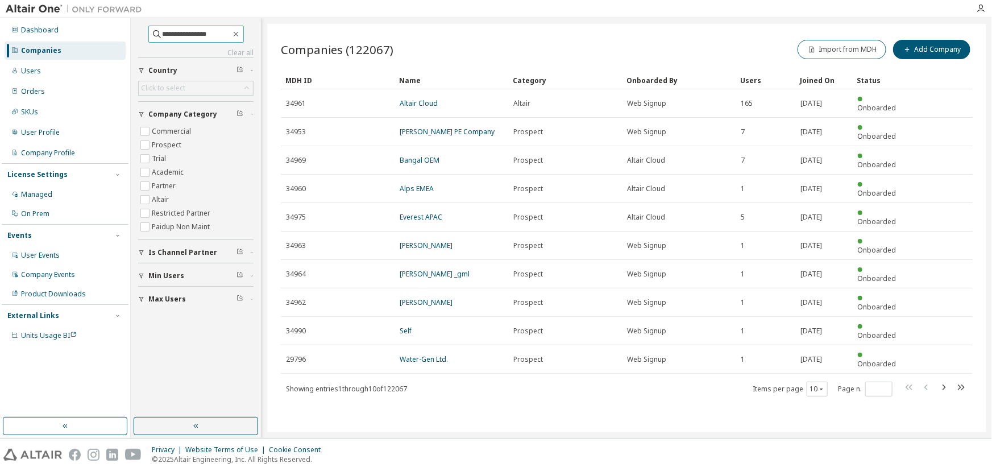
type input "**********"
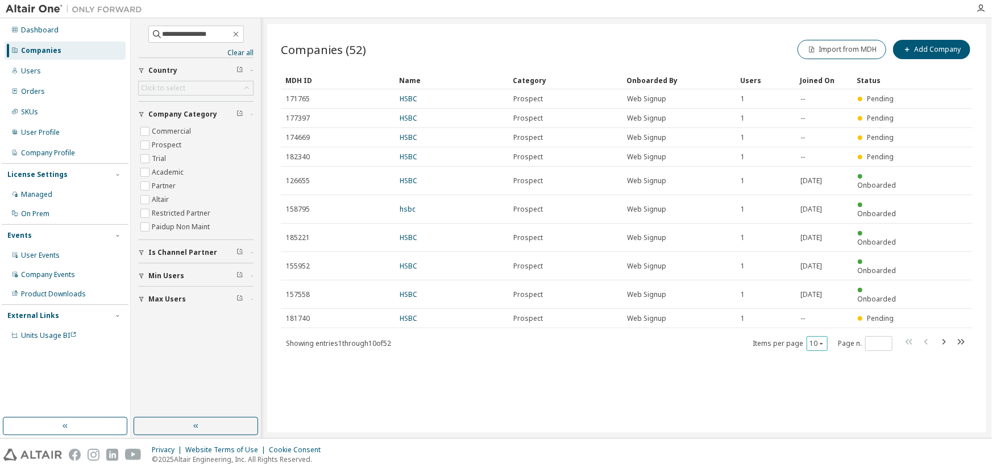
click at [813, 339] on button "10" at bounding box center [816, 343] width 15 height 9
click at [813, 359] on div "50" at bounding box center [852, 354] width 91 height 14
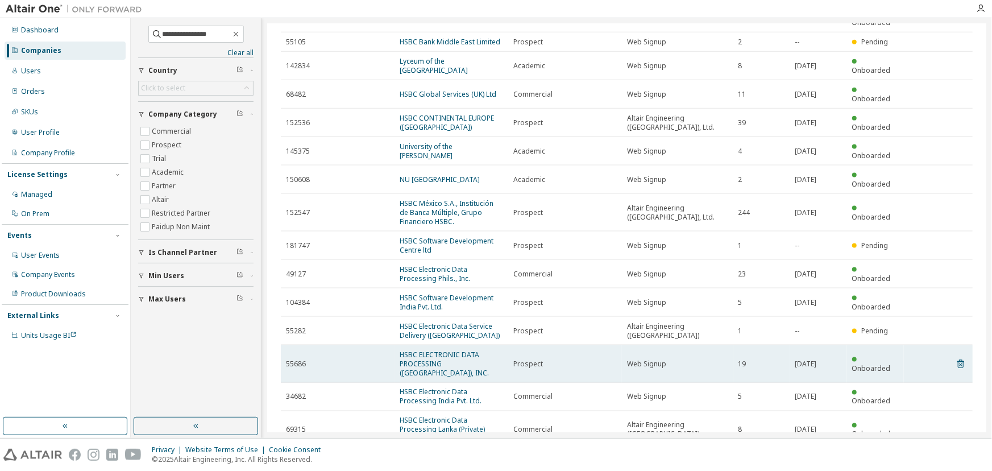
scroll to position [775, 0]
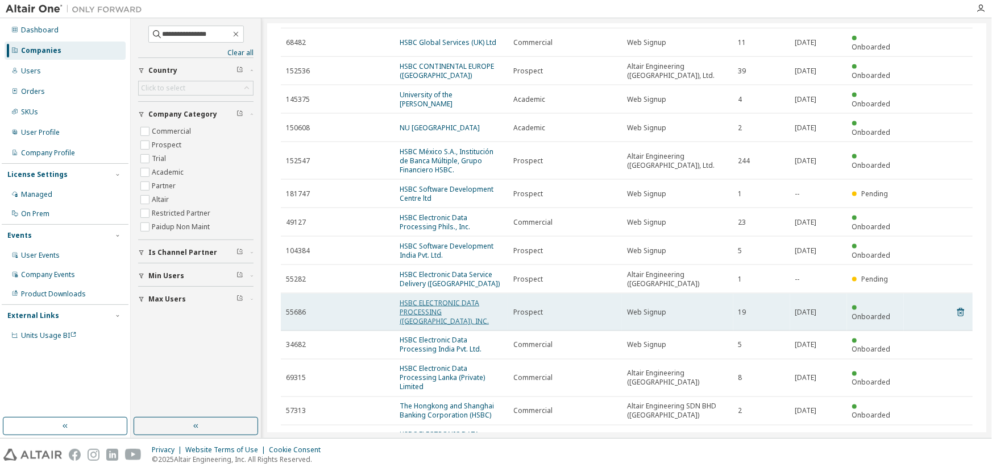
click at [408, 298] on link "HSBC ELECTRONIC DATA PROCESSING ([GEOGRAPHIC_DATA]), INC." at bounding box center [444, 312] width 89 height 28
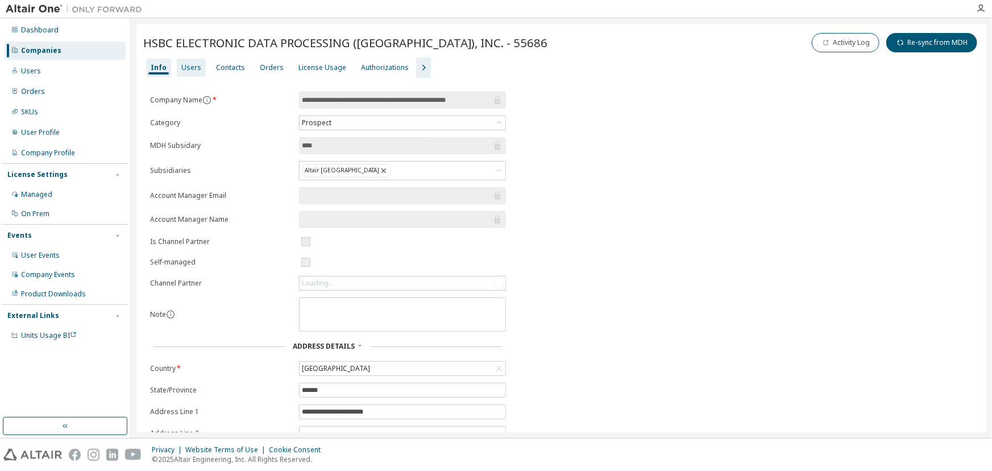
click at [190, 65] on div "Users" at bounding box center [191, 67] width 20 height 9
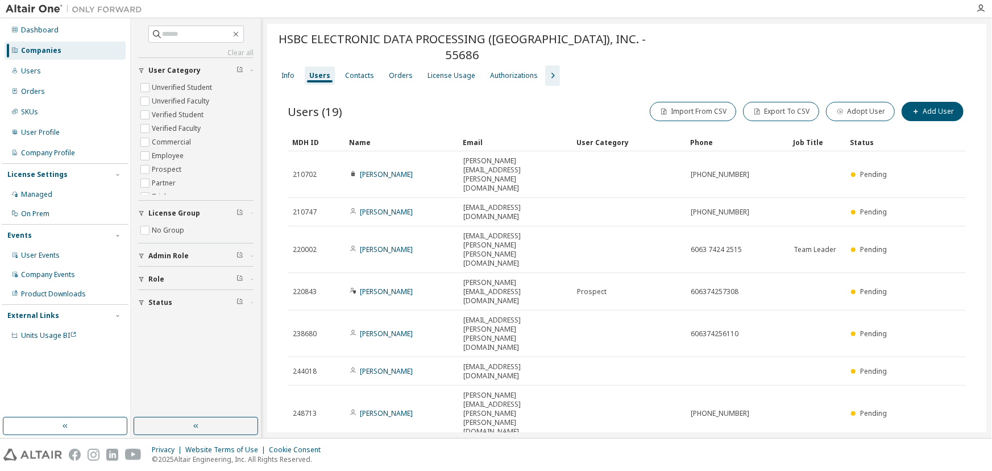
click at [818, 443] on div "50" at bounding box center [845, 443] width 91 height 14
click at [288, 78] on div "Info" at bounding box center [287, 75] width 13 height 9
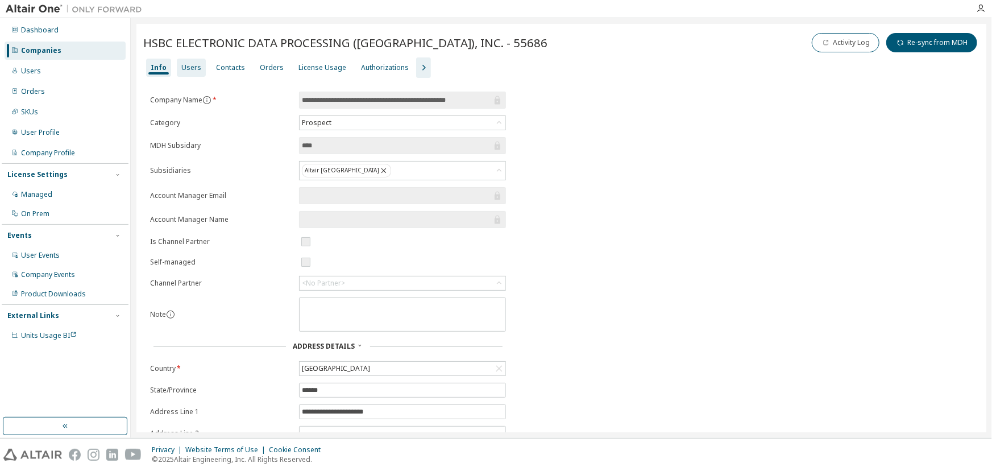
click at [182, 65] on div "Users" at bounding box center [191, 67] width 20 height 9
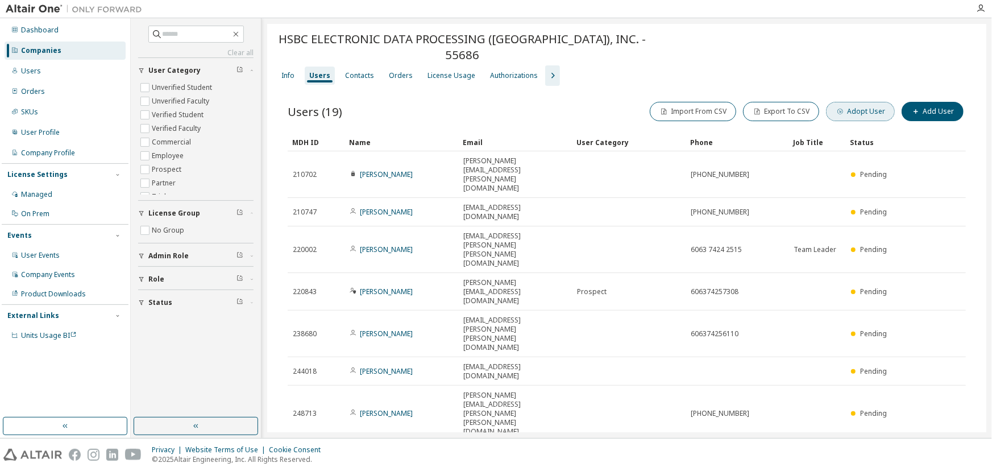
click at [854, 111] on button "Adopt User" at bounding box center [860, 111] width 69 height 19
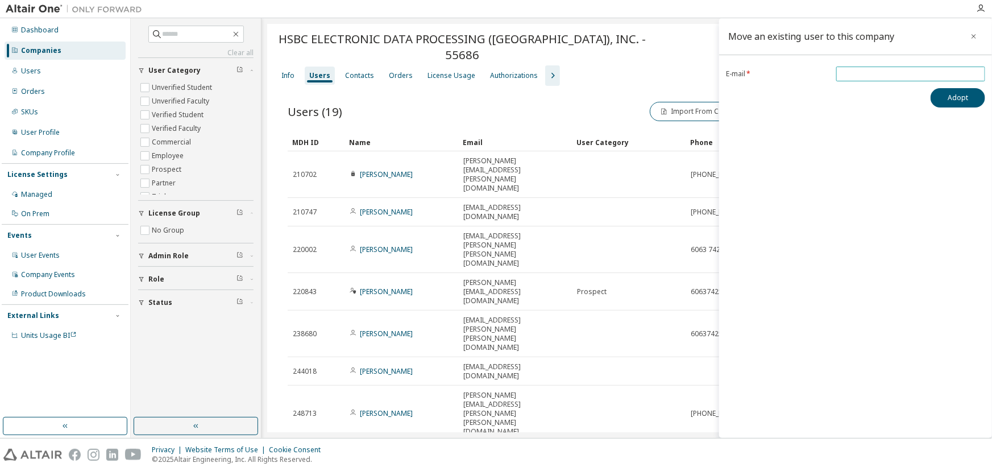
click at [839, 77] on input "email" at bounding box center [910, 73] width 143 height 9
click at [842, 76] on input "email" at bounding box center [910, 73] width 143 height 9
click at [841, 74] on input "email" at bounding box center [910, 73] width 143 height 9
paste input "**********"
type input "**********"
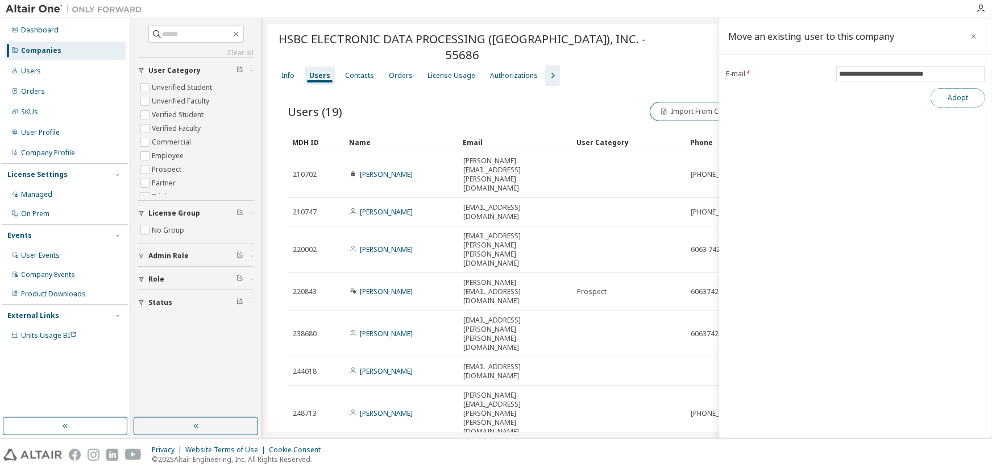
click at [954, 99] on button "Adopt" at bounding box center [957, 97] width 55 height 19
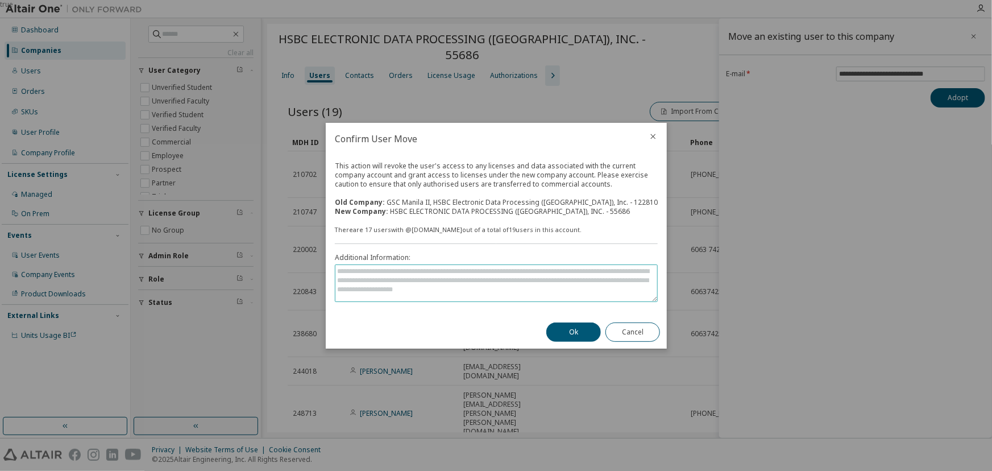
click at [420, 284] on textarea at bounding box center [496, 283] width 322 height 36
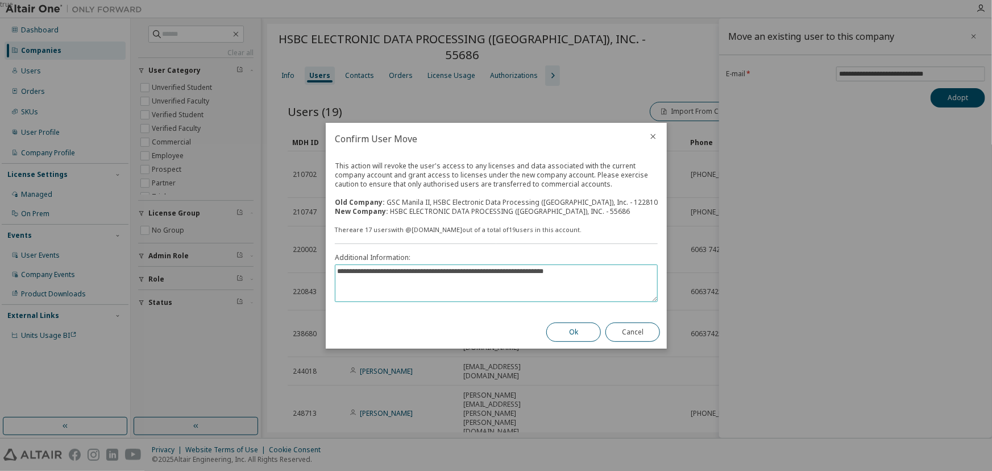
type textarea "**********"
click at [567, 330] on button "Ok" at bounding box center [573, 331] width 55 height 19
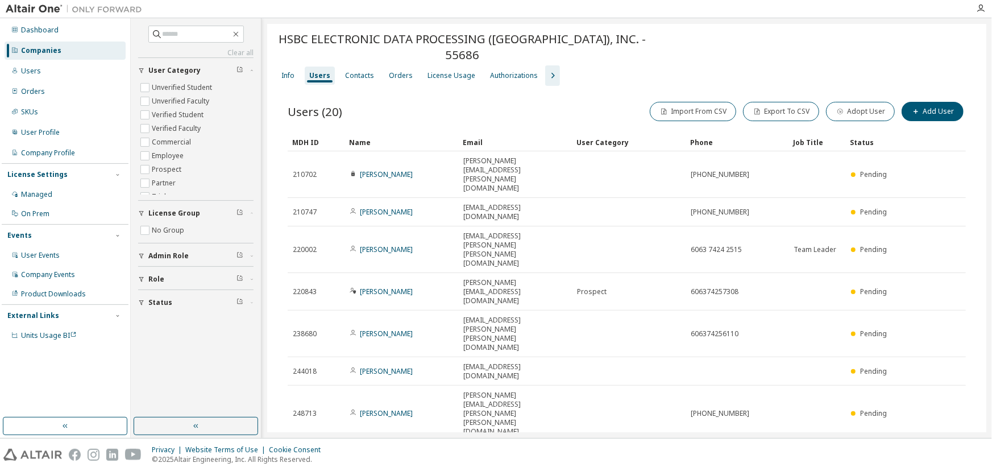
click at [392, 140] on div "Name" at bounding box center [401, 142] width 105 height 18
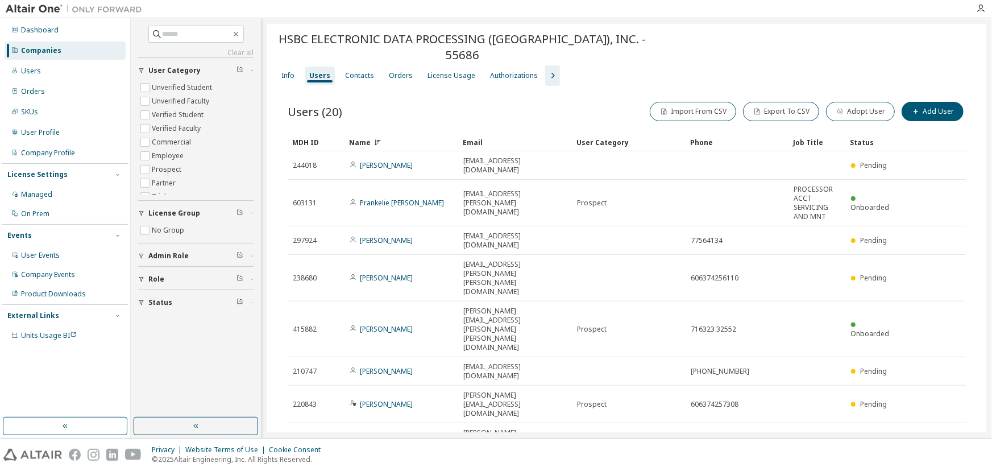
click at [403, 139] on div "Name" at bounding box center [401, 142] width 105 height 18
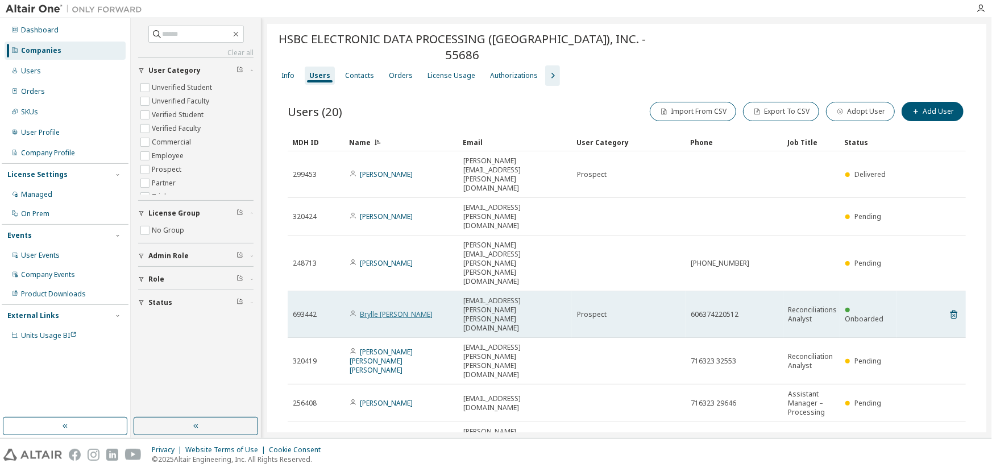
click at [403, 309] on link "Brylle [PERSON_NAME]" at bounding box center [396, 314] width 73 height 10
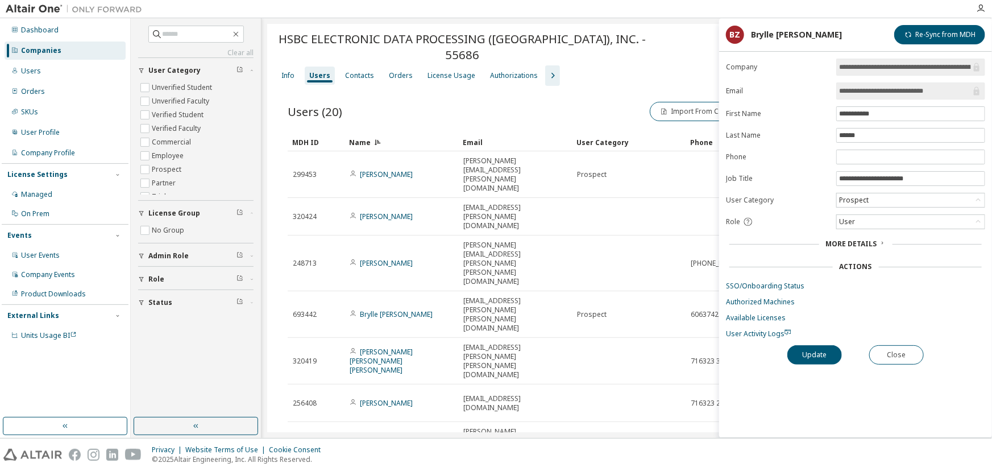
click at [849, 244] on span "More Details" at bounding box center [851, 244] width 51 height 10
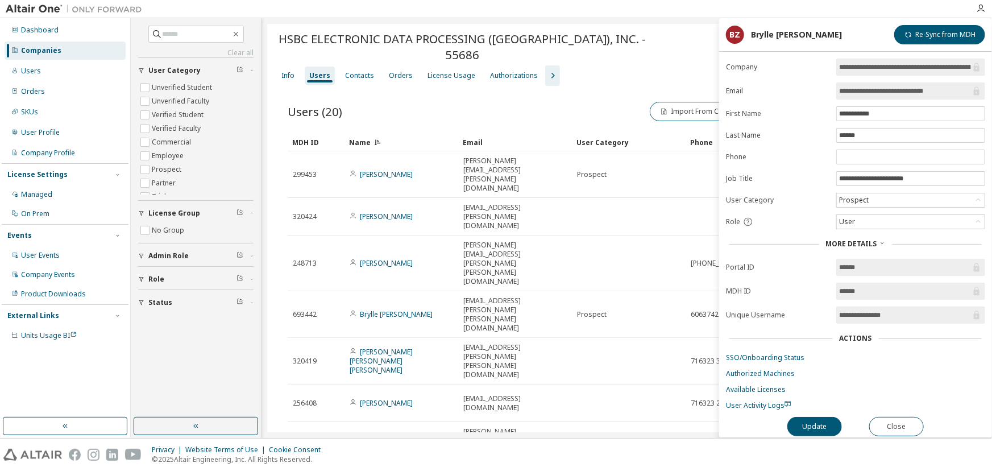
click at [838, 240] on span "More Details" at bounding box center [851, 244] width 51 height 10
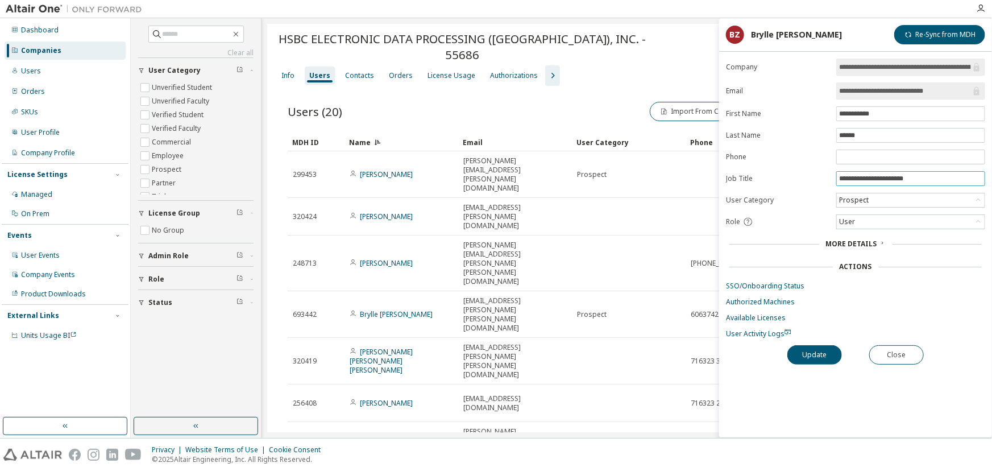
click at [921, 177] on input "**********" at bounding box center [910, 178] width 143 height 9
type input "**********"
click at [803, 355] on button "Update" at bounding box center [814, 354] width 55 height 19
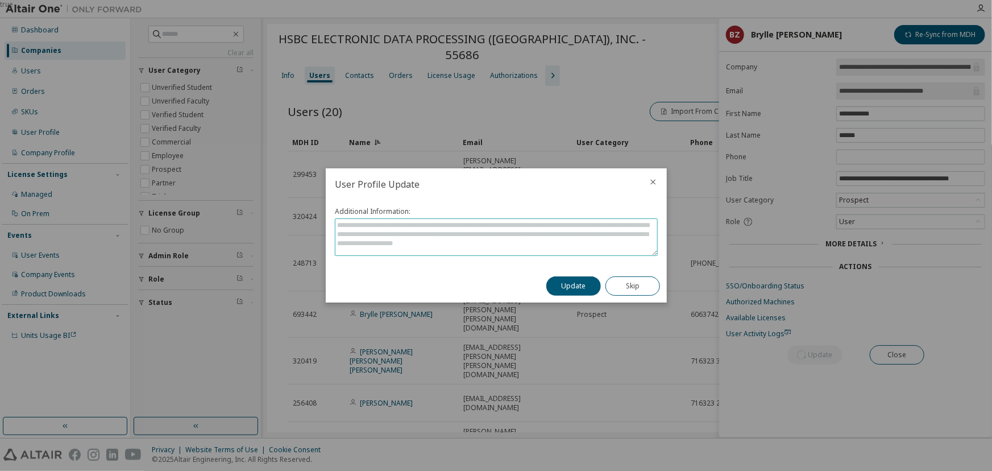
click at [378, 234] on textarea at bounding box center [496, 237] width 322 height 36
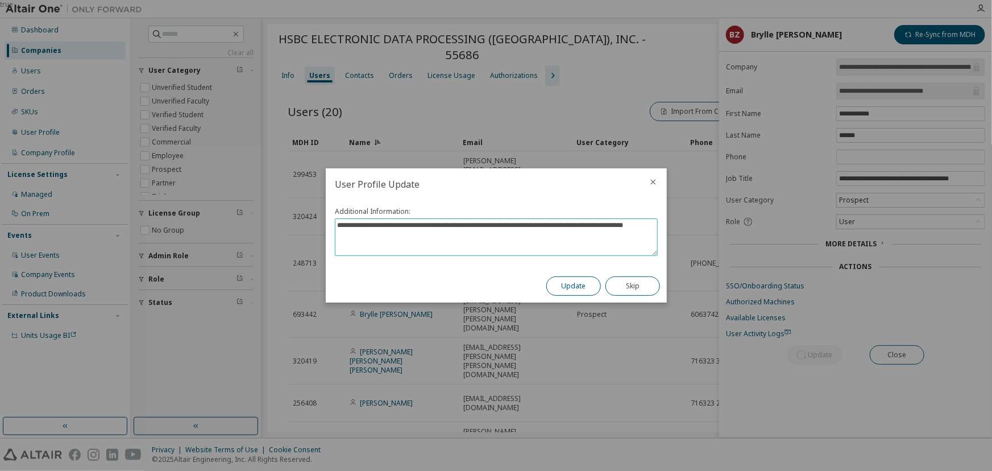
type textarea "**********"
click at [556, 281] on button "Update" at bounding box center [573, 285] width 55 height 19
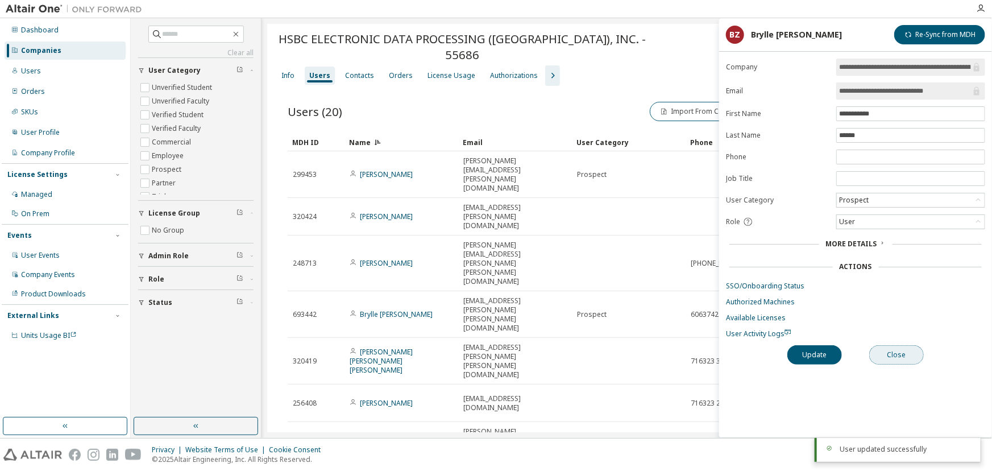
click at [890, 351] on button "Close" at bounding box center [896, 354] width 55 height 19
